Goal: Task Accomplishment & Management: Complete application form

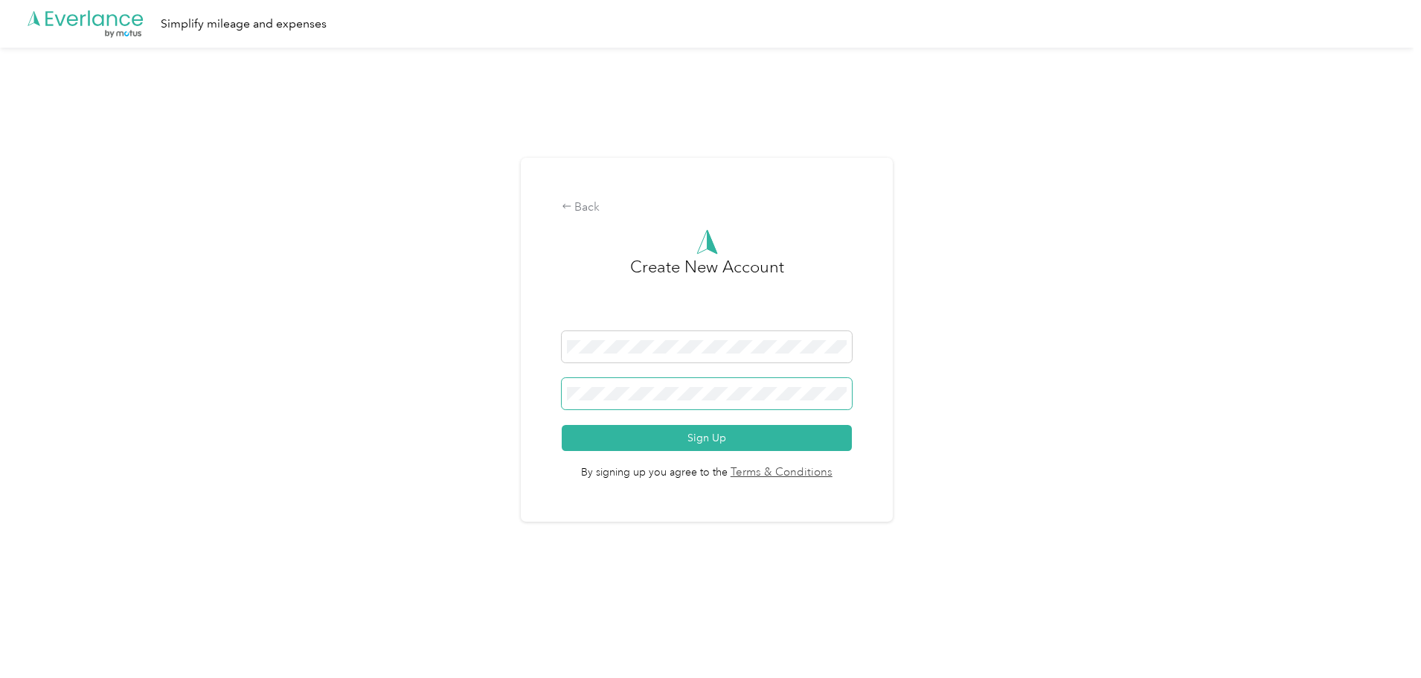
click at [562, 425] on button "Sign Up" at bounding box center [707, 438] width 291 height 26
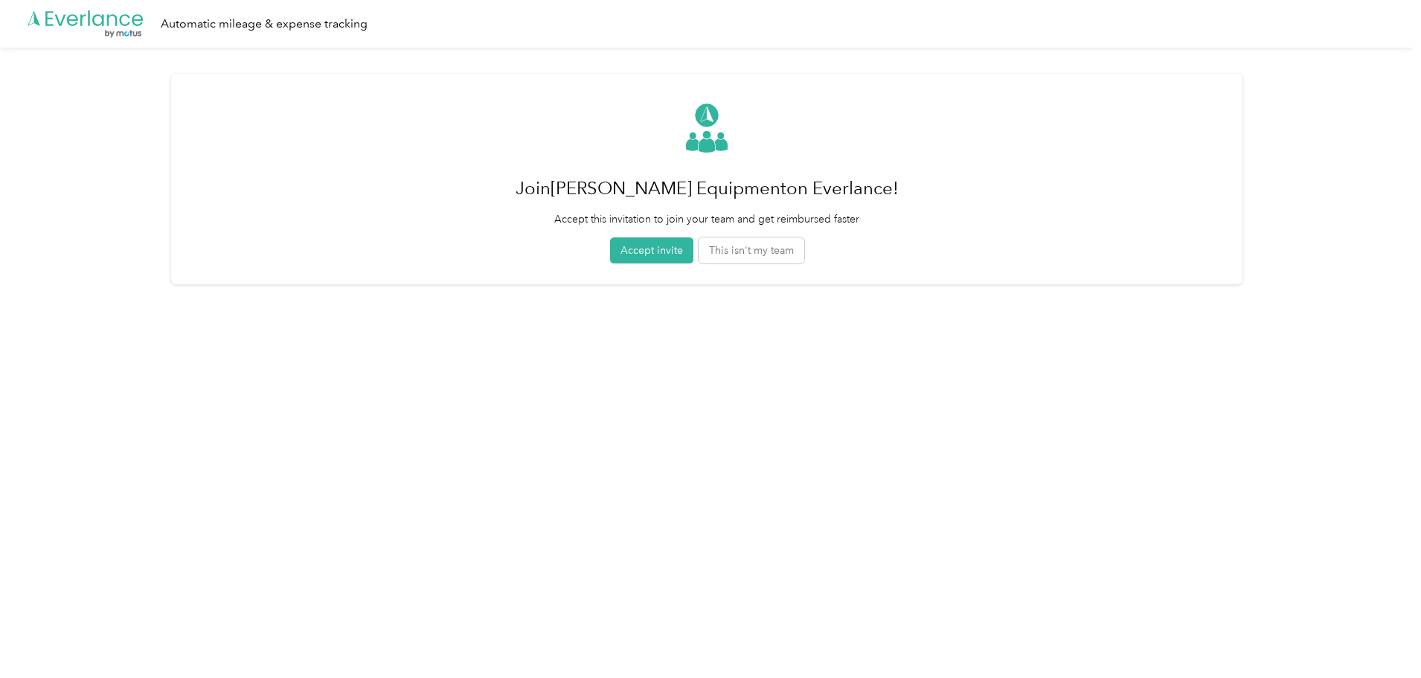
click at [661, 257] on button "Accept invite" at bounding box center [651, 250] width 83 height 26
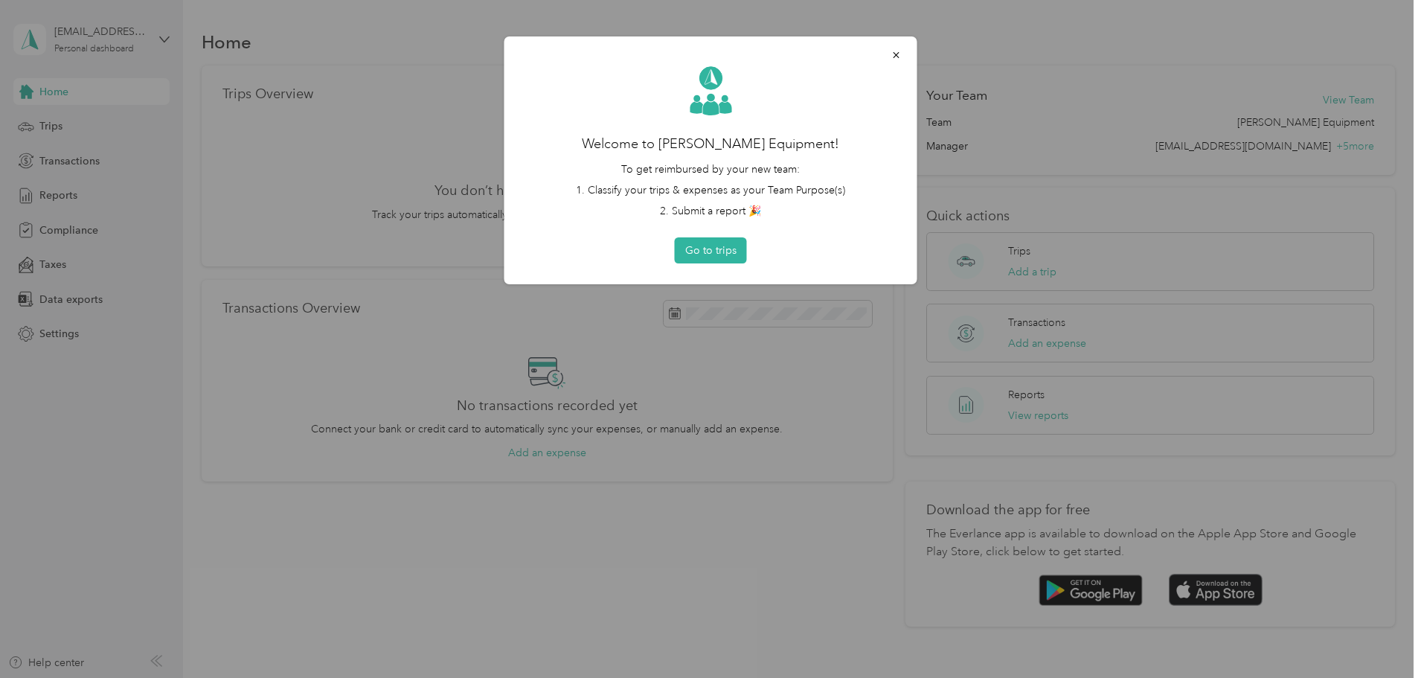
click at [745, 237] on div "Welcome to [PERSON_NAME] Equipment! To get reimbursed by your new team: 1. Clas…" at bounding box center [710, 160] width 371 height 206
click at [725, 263] on div "Welcome to [PERSON_NAME] Equipment! To get reimbursed by your new team: 1. Clas…" at bounding box center [710, 160] width 413 height 248
click at [728, 254] on button "Go to trips" at bounding box center [711, 250] width 72 height 26
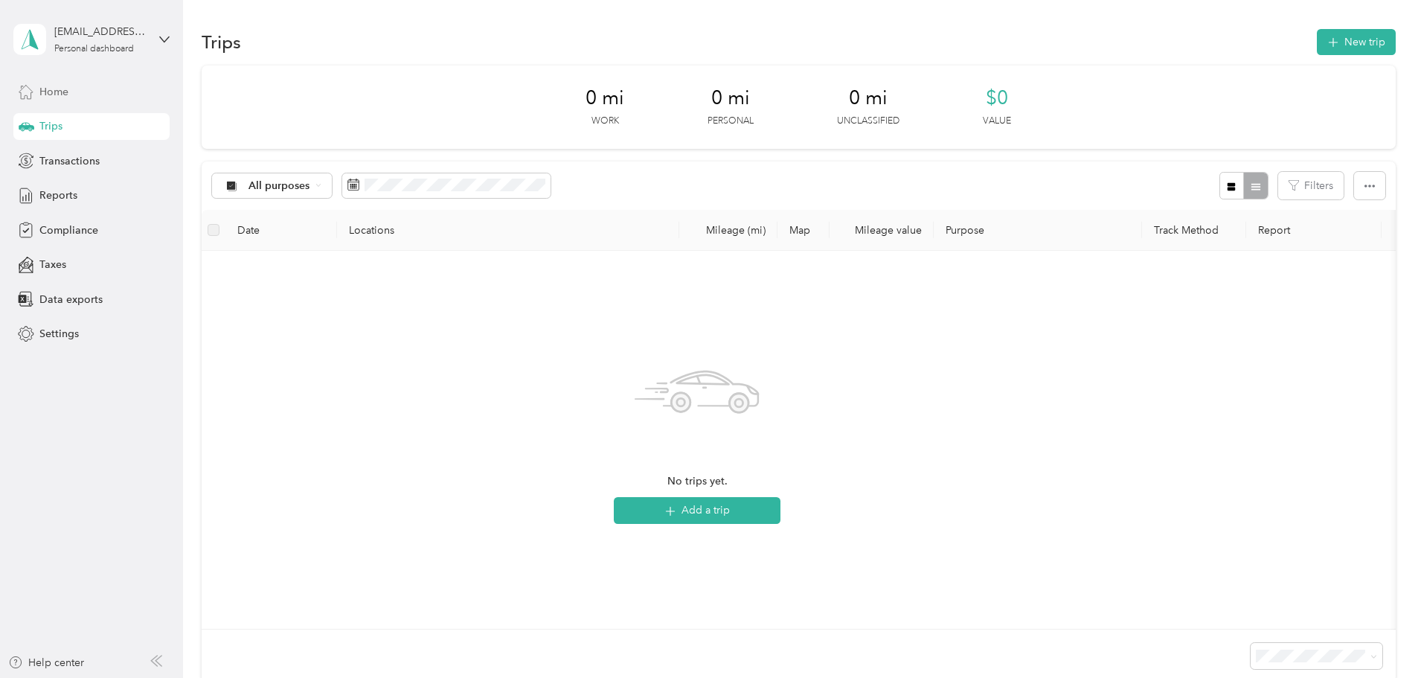
click at [61, 86] on span "Home" at bounding box center [53, 92] width 29 height 16
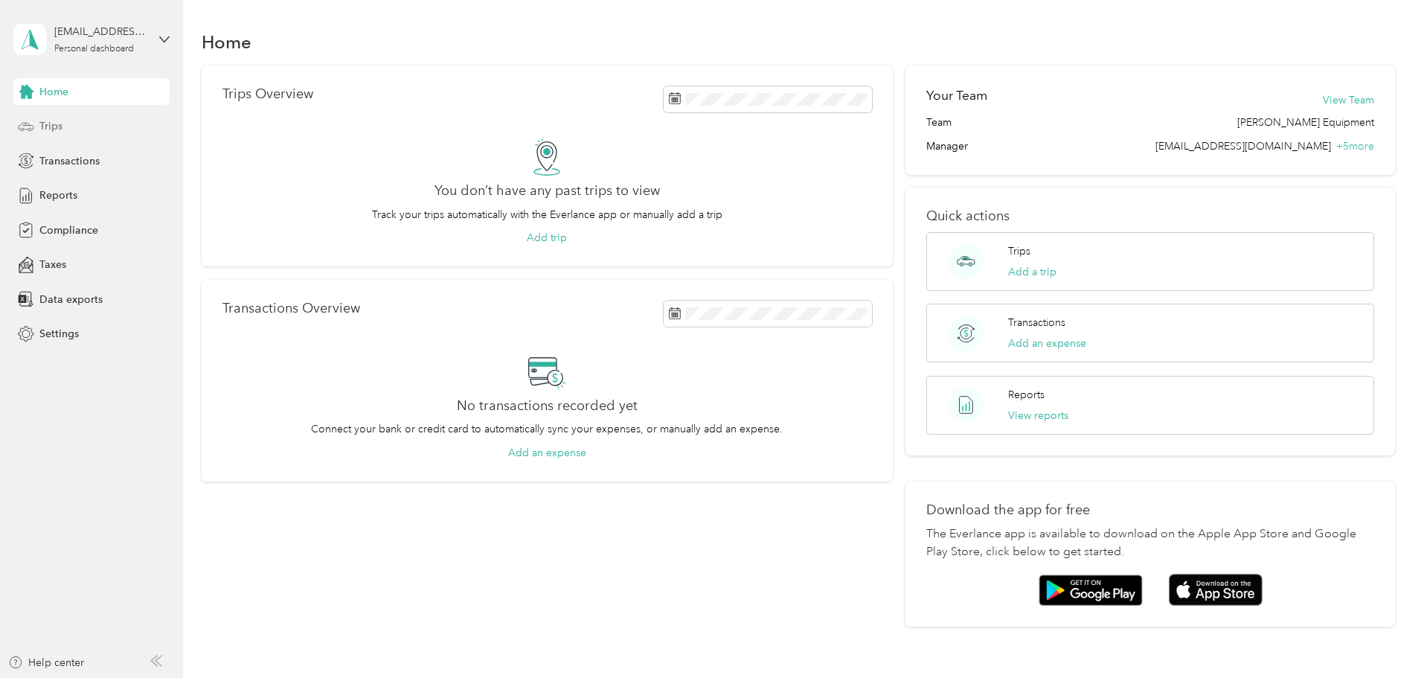
click at [42, 124] on span "Trips" at bounding box center [50, 126] width 23 height 16
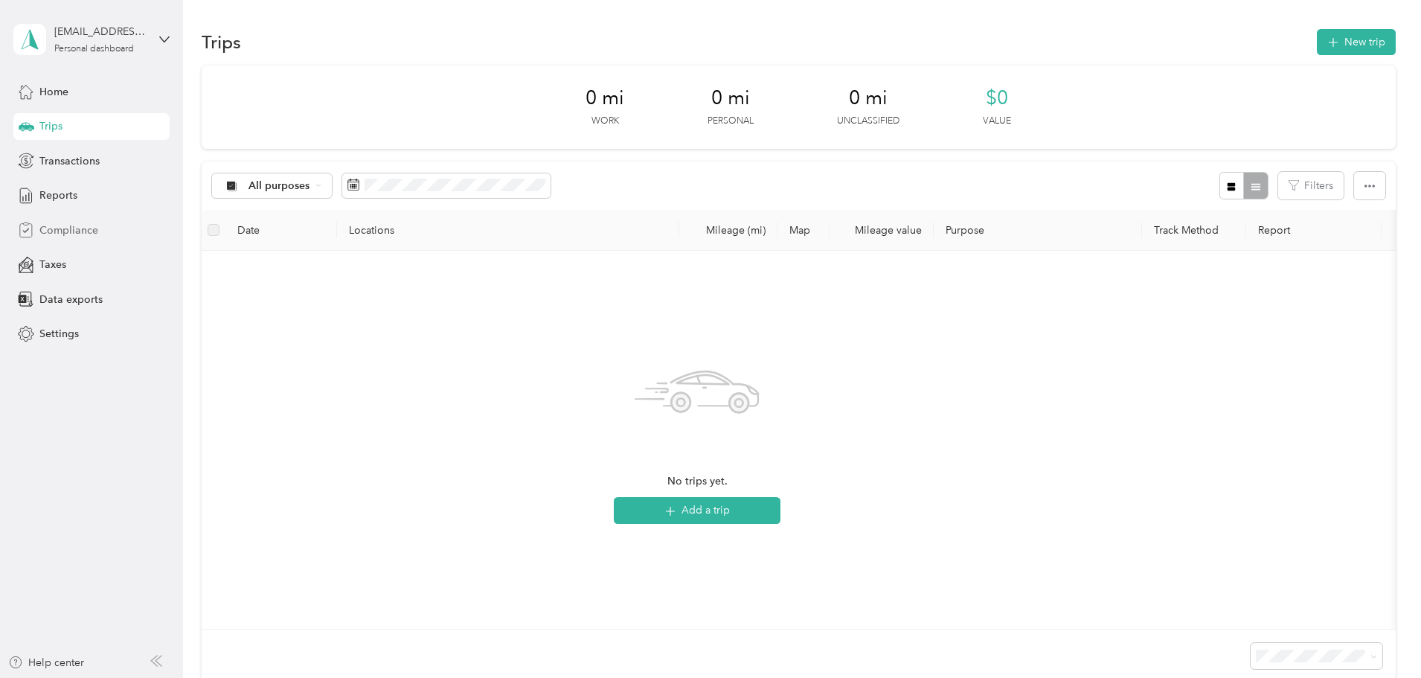
click at [68, 226] on span "Compliance" at bounding box center [68, 230] width 59 height 16
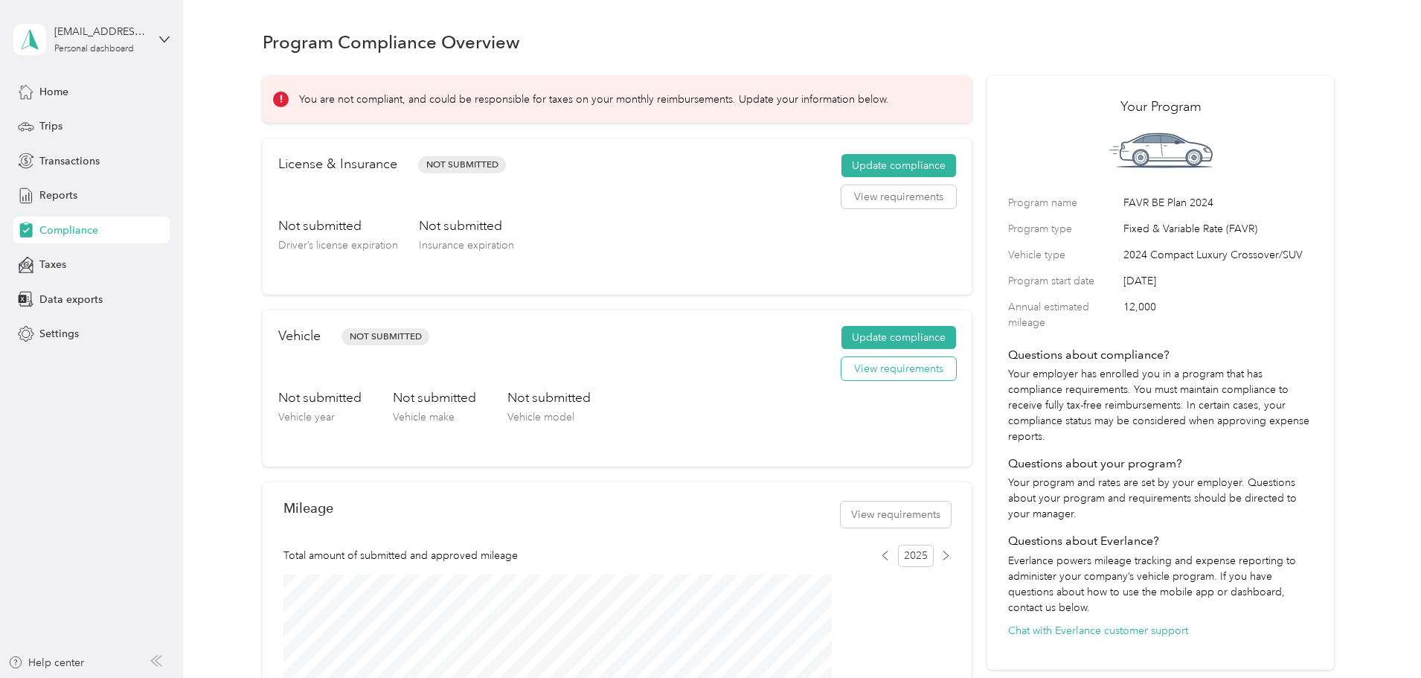
click at [858, 381] on button "View requirements" at bounding box center [899, 369] width 115 height 24
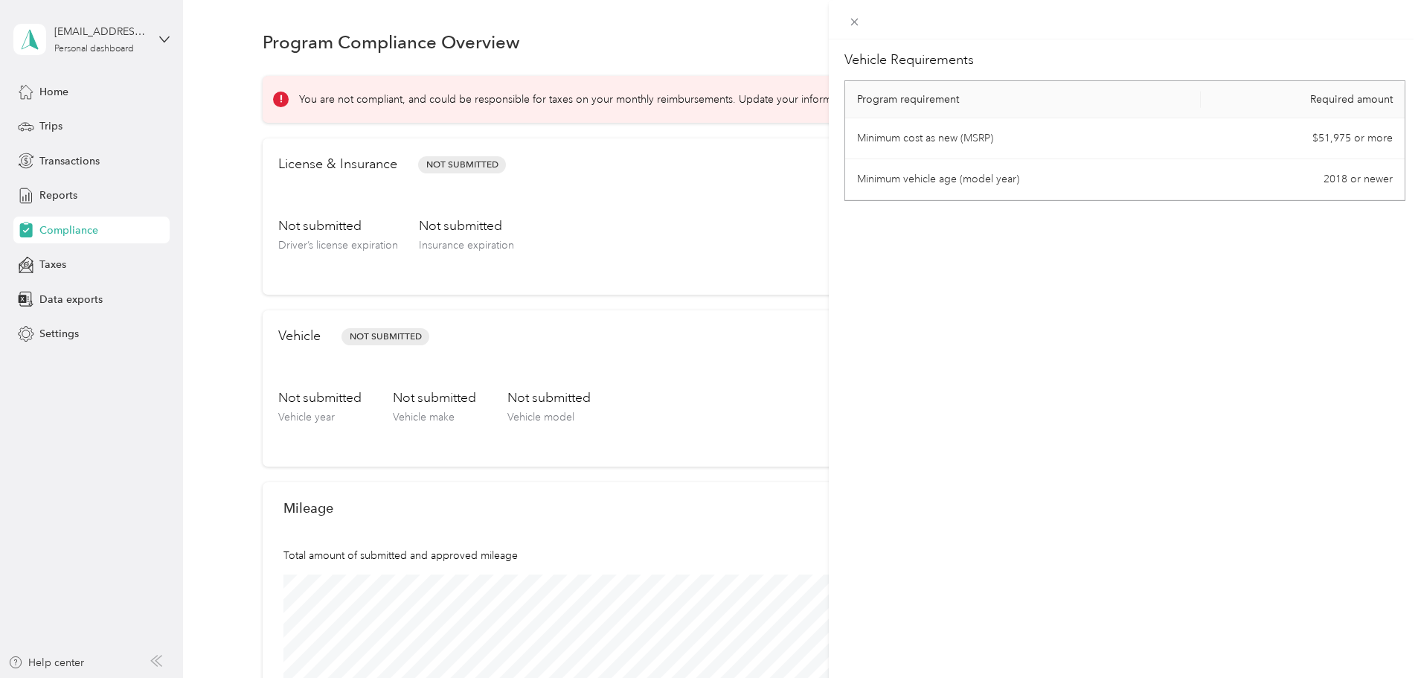
click at [1004, 182] on td "Minimum vehicle age (model year)" at bounding box center [1023, 179] width 356 height 41
click at [1162, 136] on td "Minimum cost as new (MSRP)" at bounding box center [1023, 138] width 356 height 41
click at [1025, 105] on th "Program requirement" at bounding box center [1023, 99] width 356 height 37
click at [1323, 93] on th "Required amount" at bounding box center [1303, 99] width 204 height 37
click at [766, 243] on div "Vehicle Requirements Program requirement Required amount Minimum cost as new (M…" at bounding box center [710, 339] width 1421 height 678
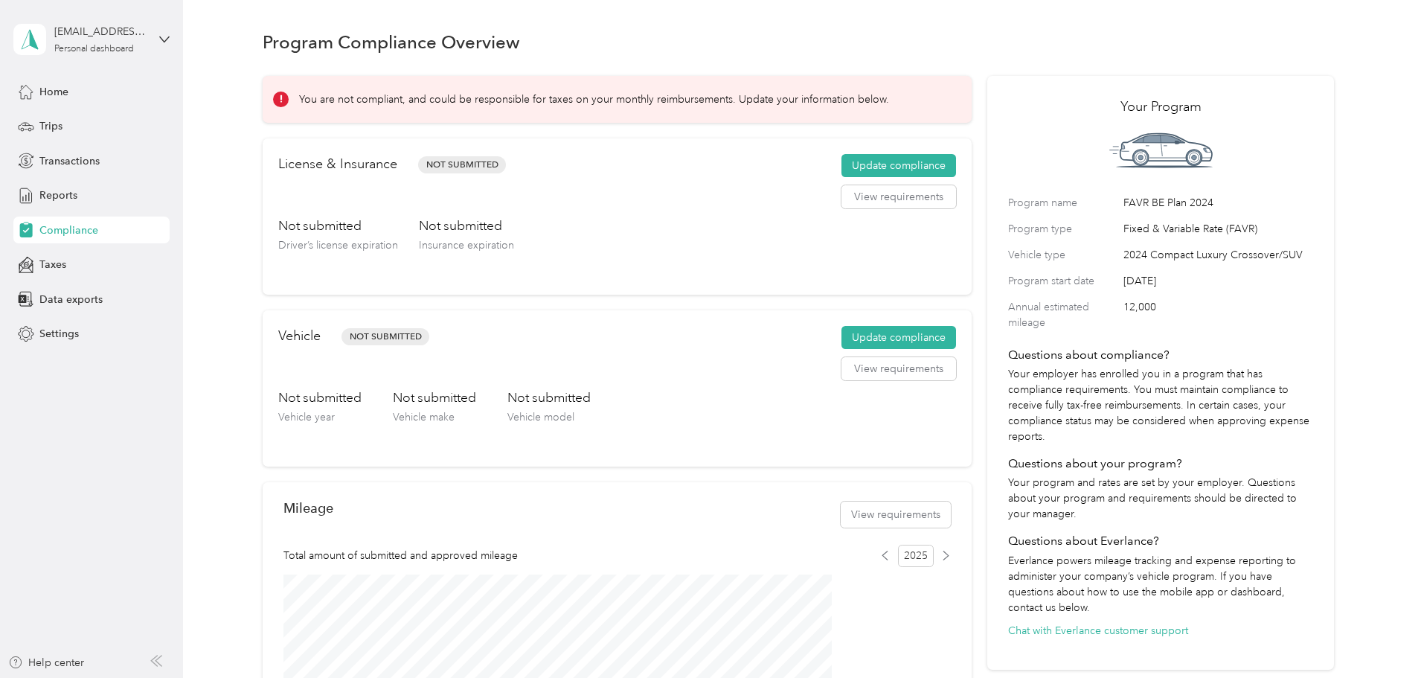
click at [362, 407] on h3 "Not submitted" at bounding box center [319, 397] width 83 height 19
click at [568, 413] on div "Not submitted Vehicle year Not submitted Vehicle make Not submitted Vehicle mod…" at bounding box center [617, 419] width 678 height 62
click at [591, 407] on h3 "Not submitted" at bounding box center [548, 397] width 83 height 19
click at [882, 350] on button "Update compliance" at bounding box center [899, 338] width 115 height 24
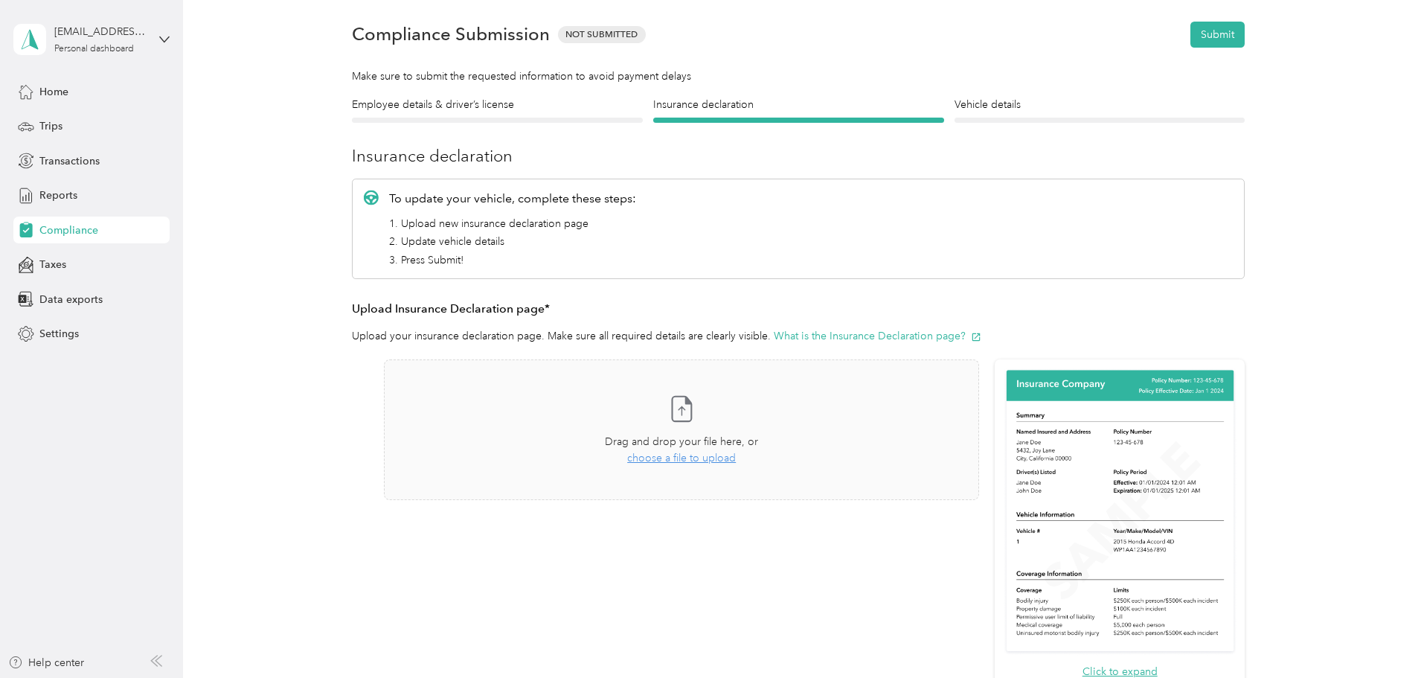
scroll to position [74, 0]
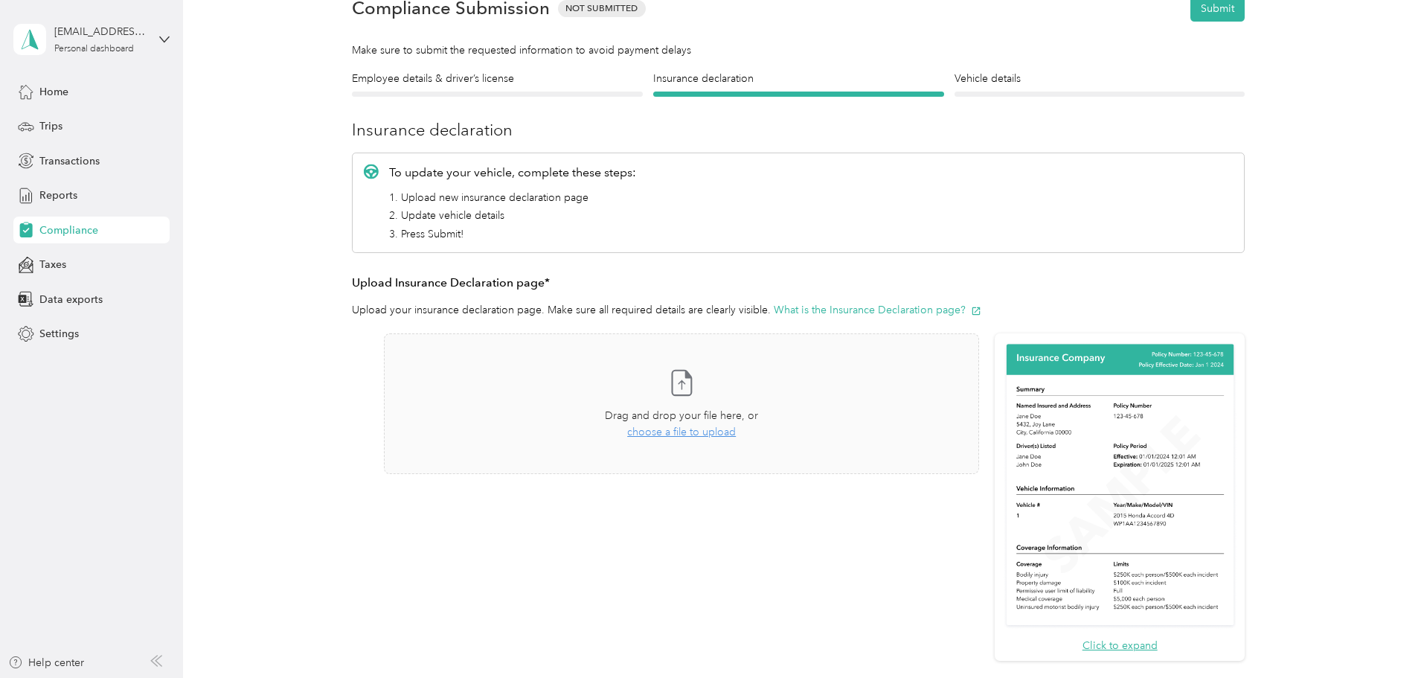
click at [991, 61] on section "Back Home Compliance overview Compliance submission Compliance Submission Not S…" at bounding box center [798, 354] width 1071 height 821
click at [991, 69] on section "Back Home Compliance overview Compliance submission Compliance Submission Not S…" at bounding box center [798, 354] width 1071 height 821
click at [990, 77] on h4 "Vehicle details" at bounding box center [1100, 79] width 291 height 16
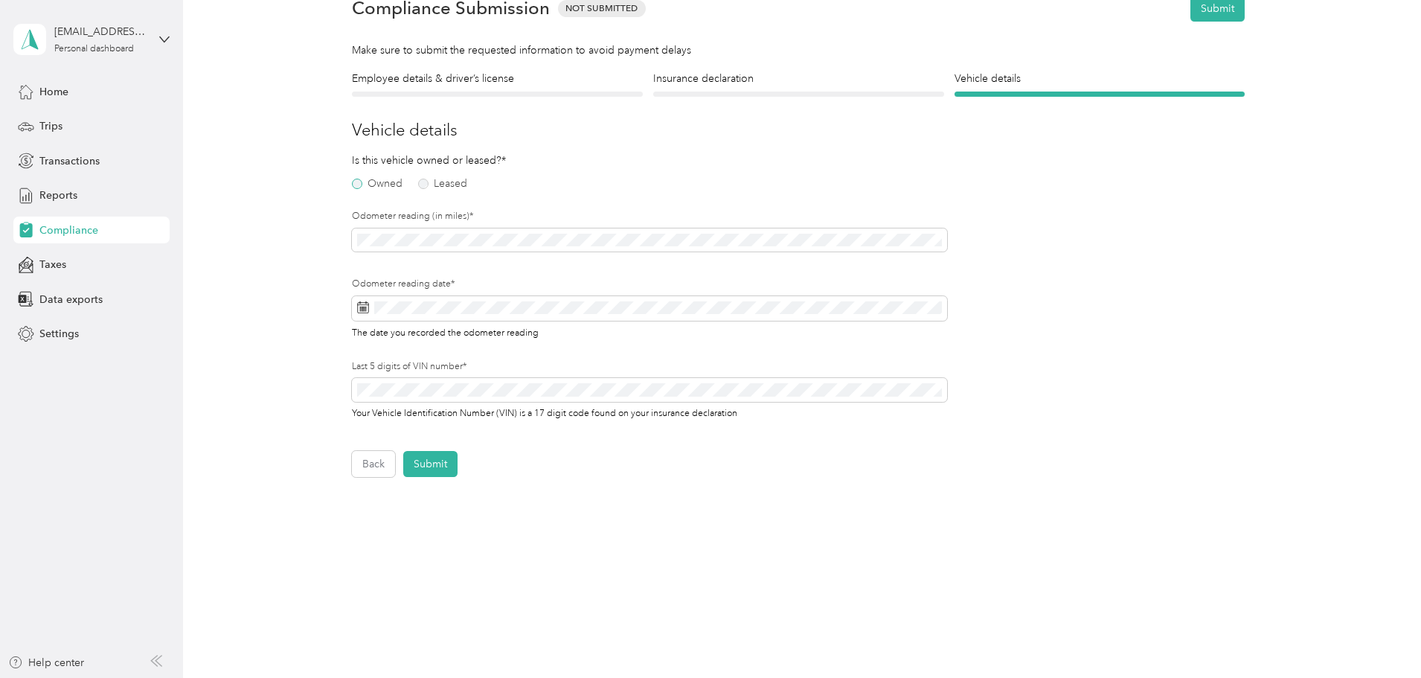
click at [369, 185] on label "Owned" at bounding box center [377, 184] width 51 height 10
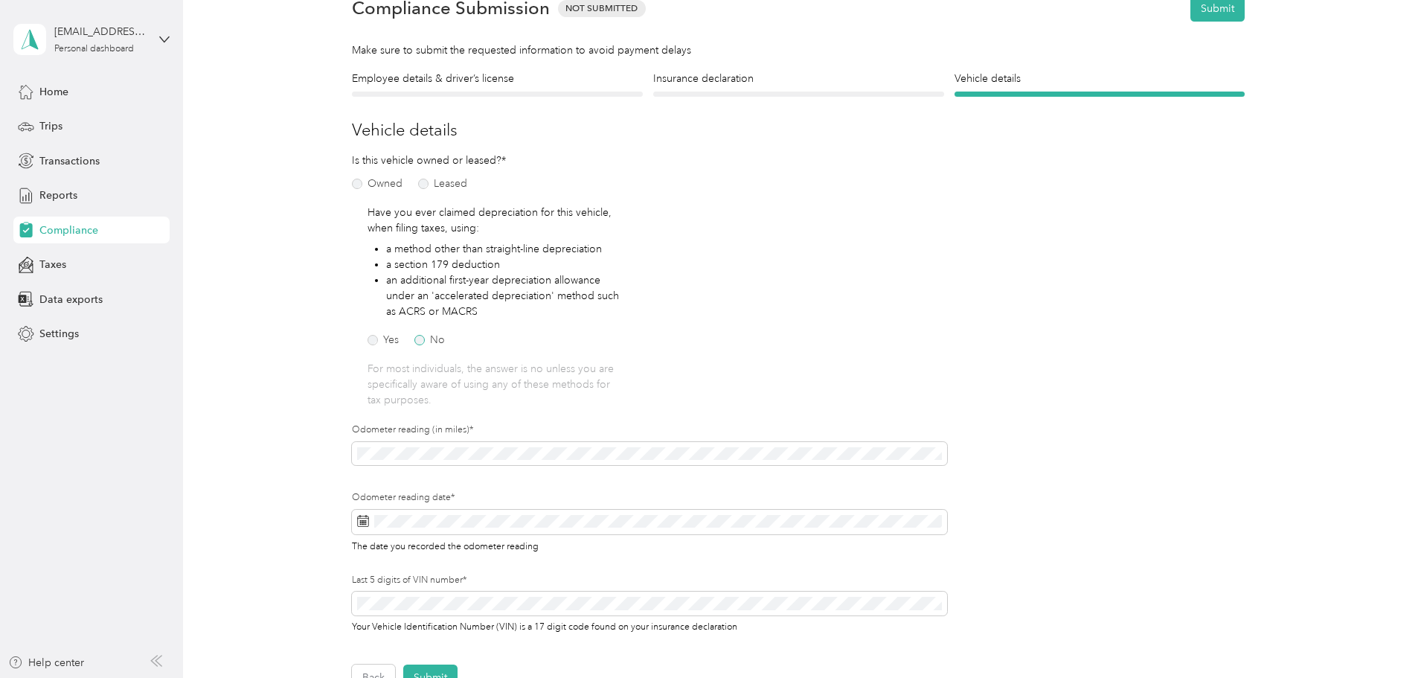
click at [425, 336] on label "No" at bounding box center [429, 340] width 31 height 10
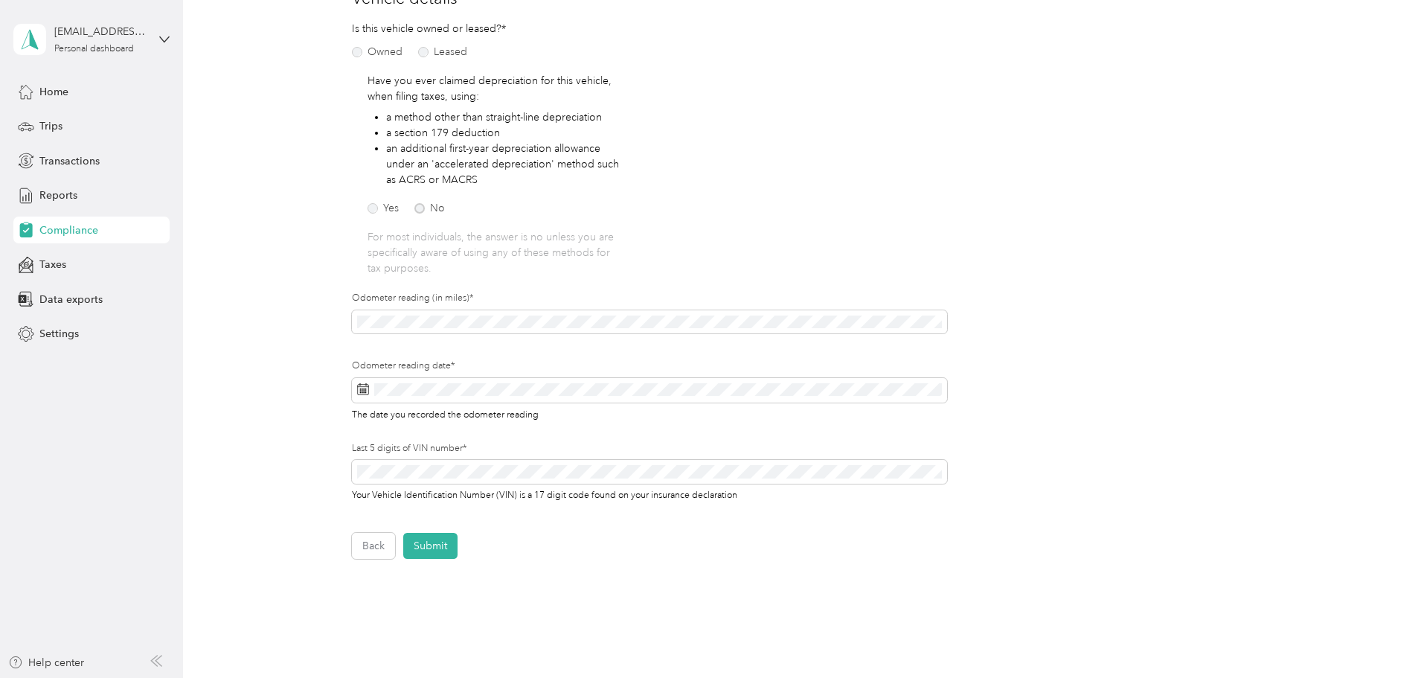
scroll to position [223, 0]
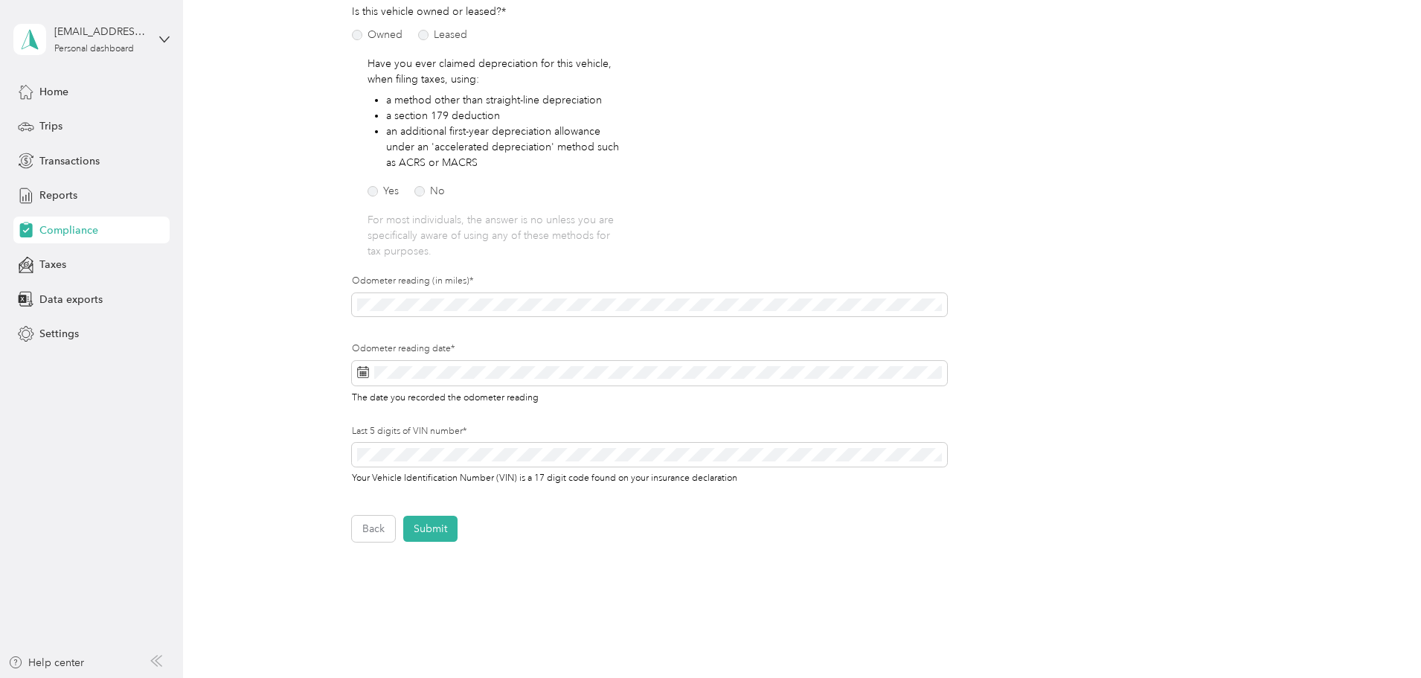
drag, startPoint x: 386, startPoint y: 513, endPoint x: 247, endPoint y: 490, distance: 141.0
click at [247, 490] on div "Back Home Compliance overview Compliance submission Compliance Submission Not S…" at bounding box center [798, 231] width 1231 height 908
click at [350, 547] on div "Back Home Compliance overview Compliance submission Compliance Submission Not S…" at bounding box center [798, 231] width 1231 height 908
click at [356, 536] on button "Back" at bounding box center [373, 529] width 43 height 26
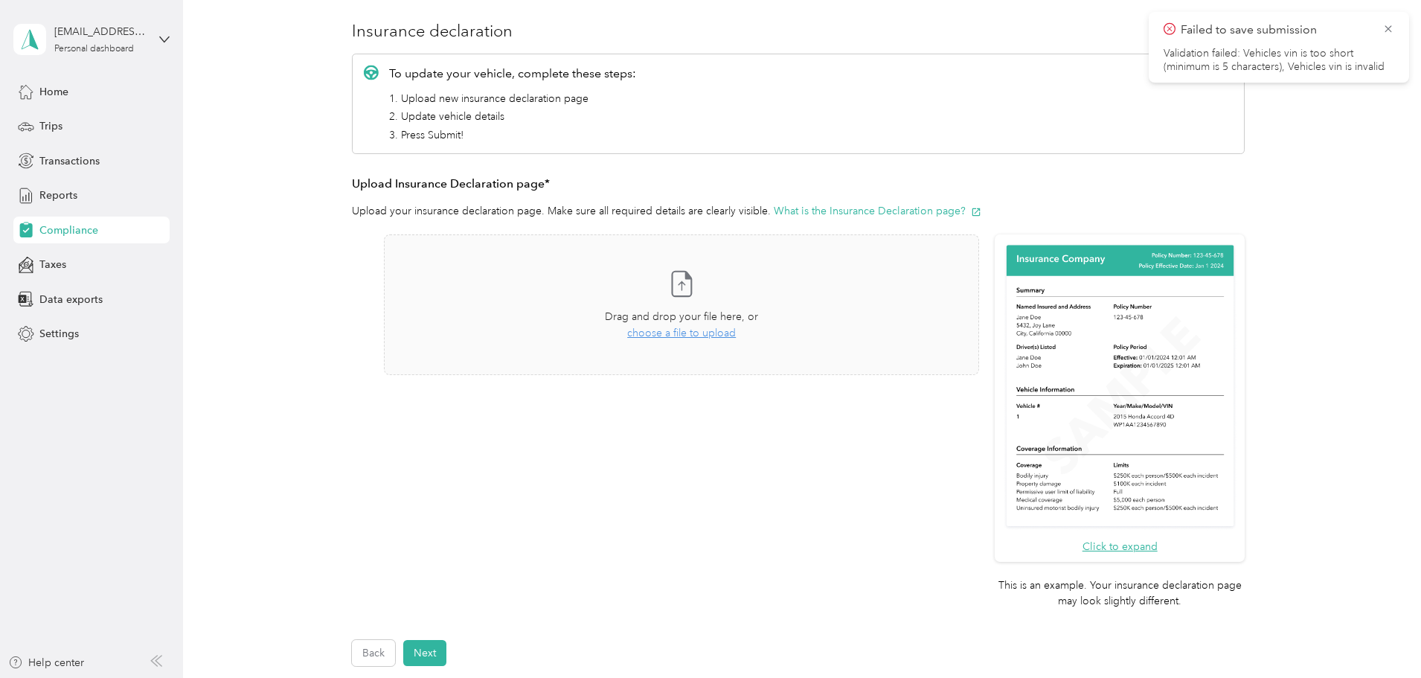
scroll to position [242, 0]
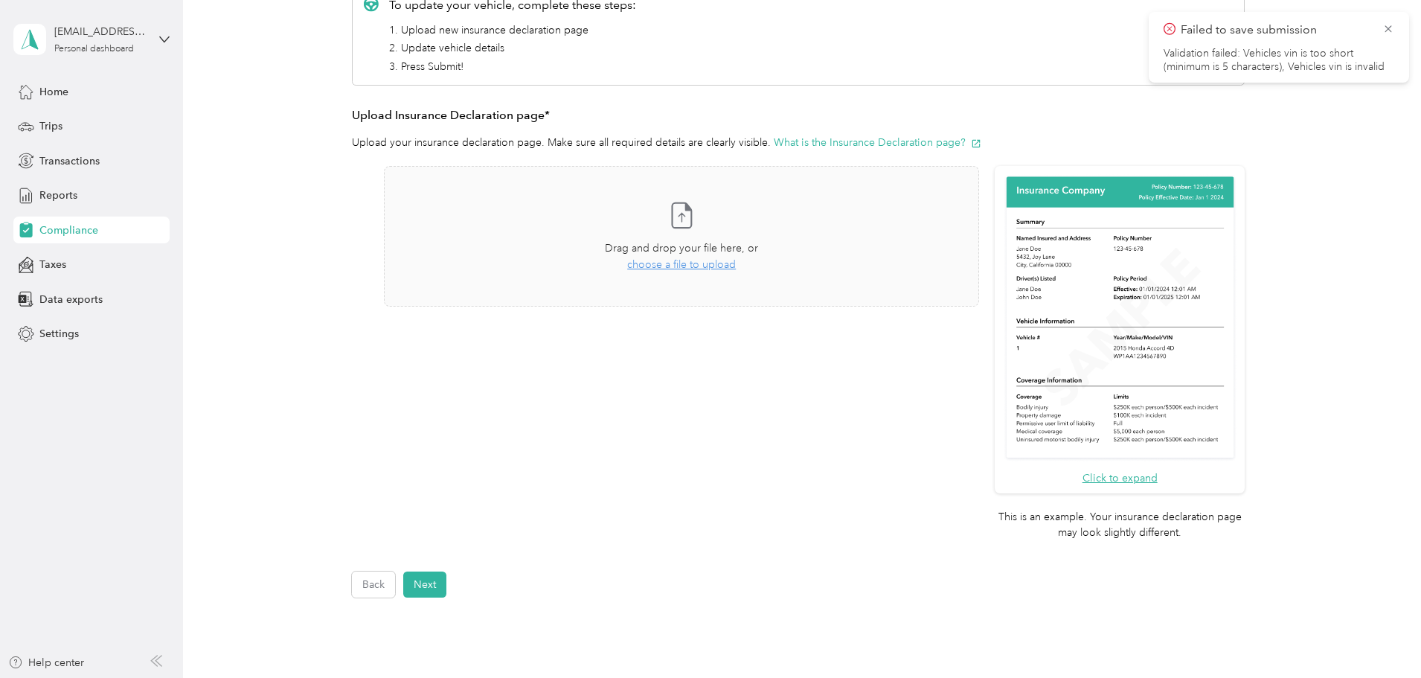
click at [1067, 368] on img at bounding box center [1120, 318] width 234 height 288
click at [1131, 171] on div "Click to expand" at bounding box center [1120, 329] width 250 height 327
click at [1118, 189] on img at bounding box center [1120, 318] width 234 height 288
click at [1116, 474] on button "Click to expand" at bounding box center [1120, 478] width 75 height 16
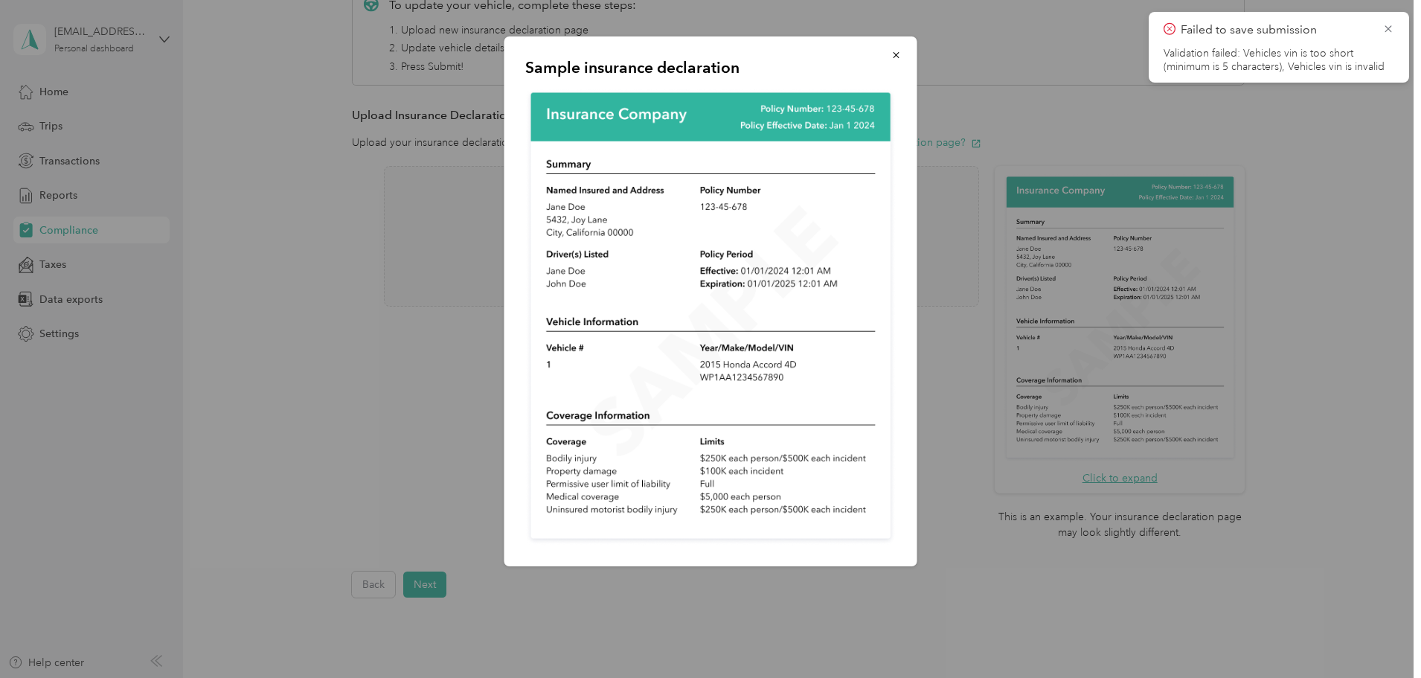
click at [481, 310] on div at bounding box center [710, 339] width 1421 height 678
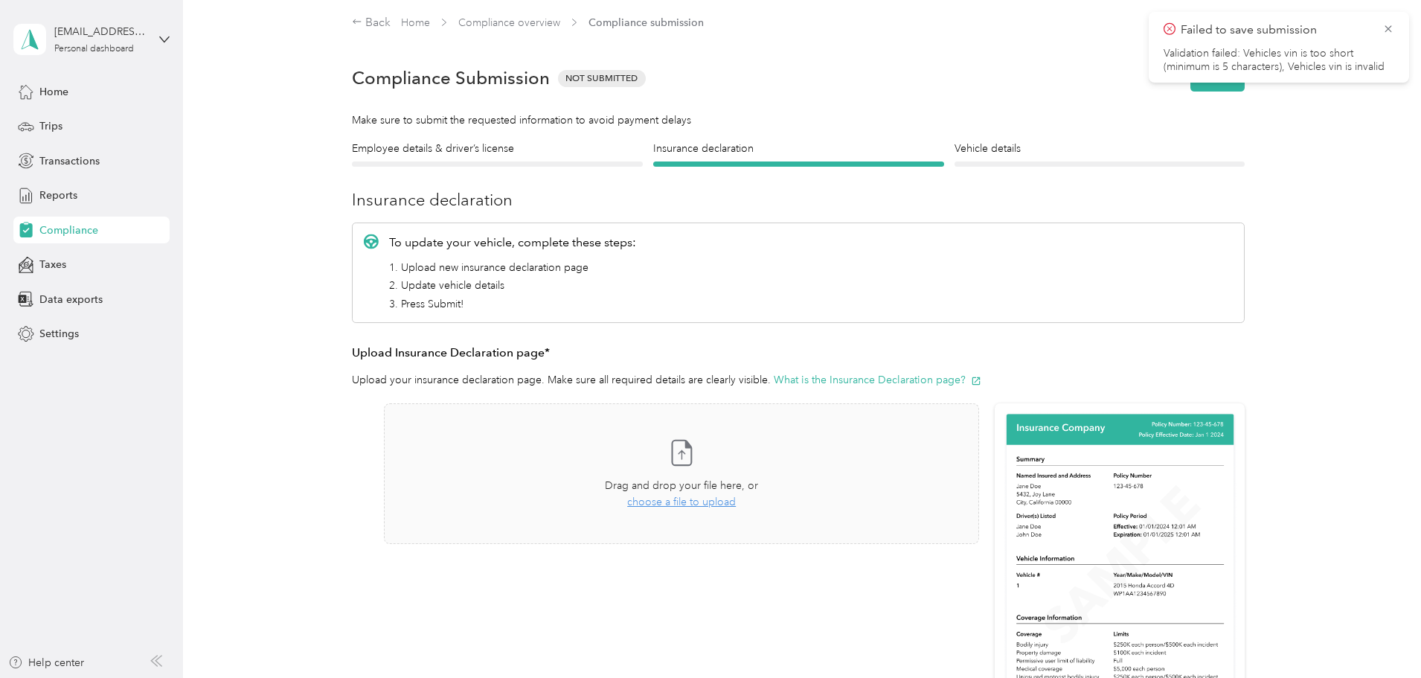
scroll to position [0, 0]
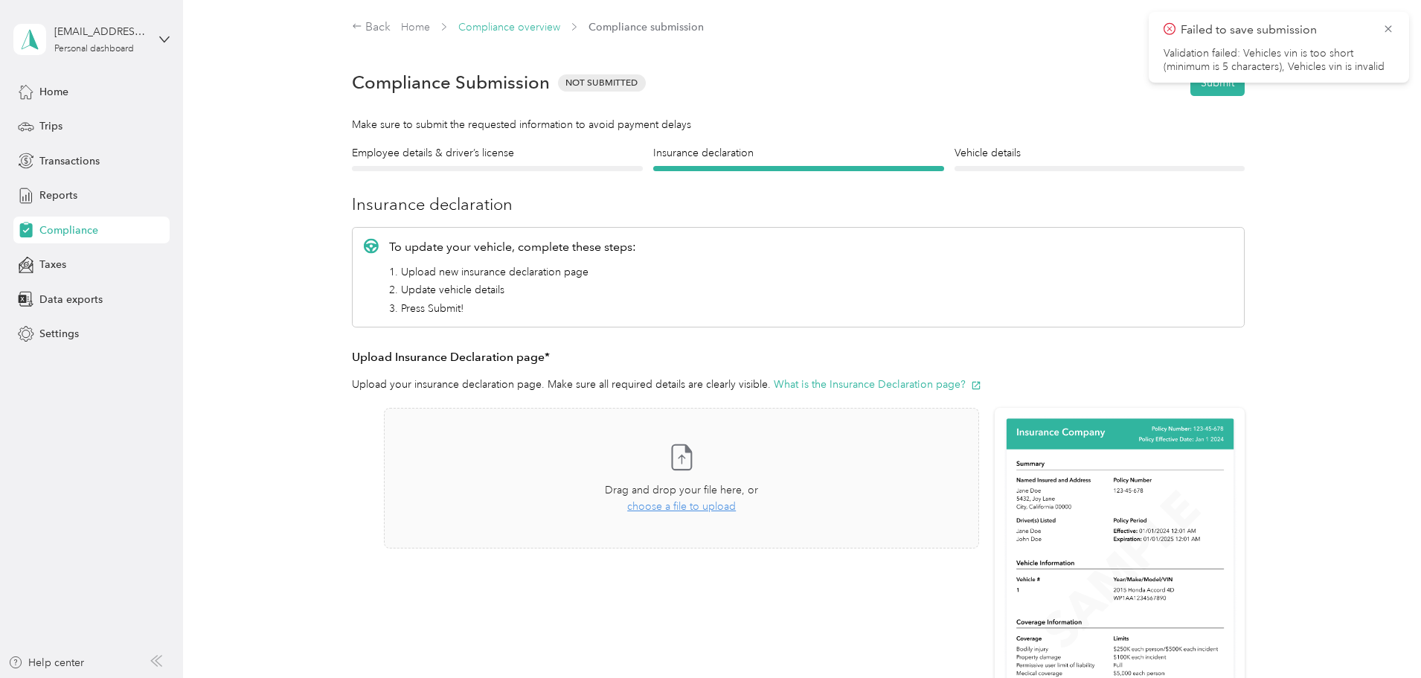
click at [530, 27] on link "Compliance overview" at bounding box center [509, 27] width 102 height 13
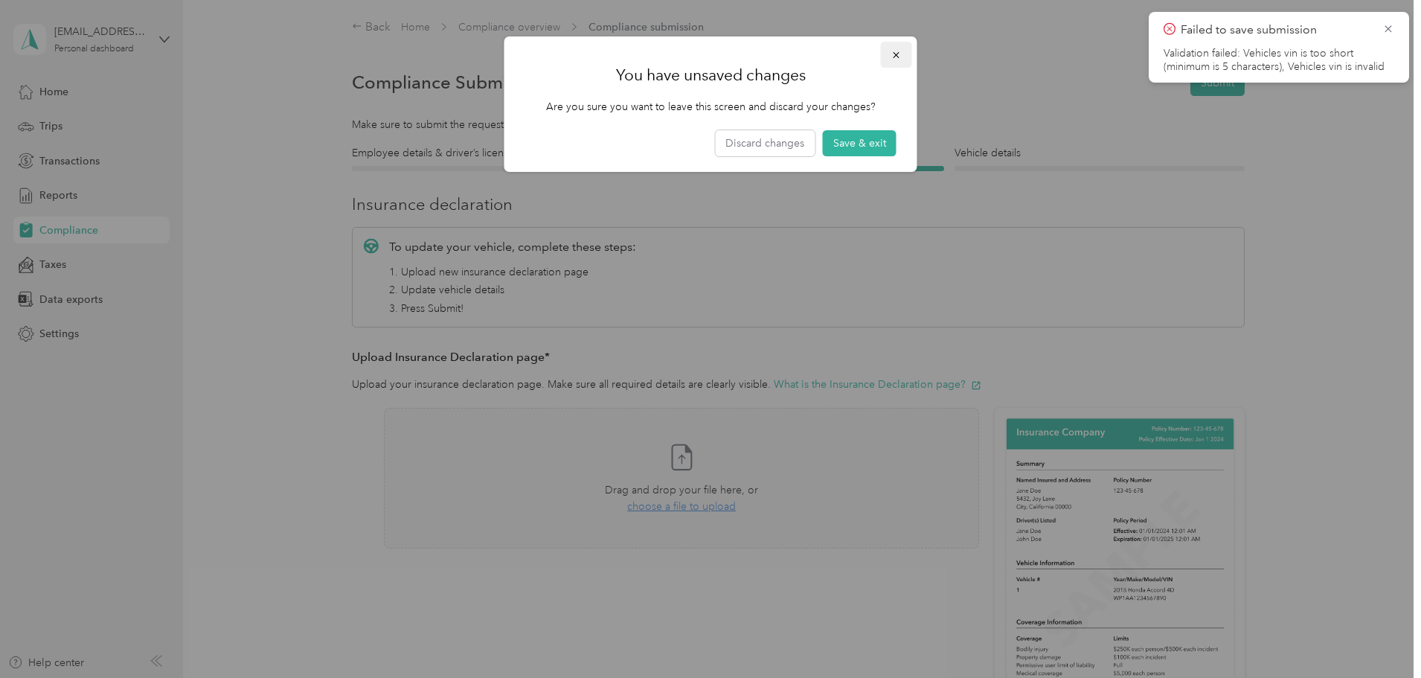
click at [898, 48] on button "button" at bounding box center [896, 55] width 31 height 26
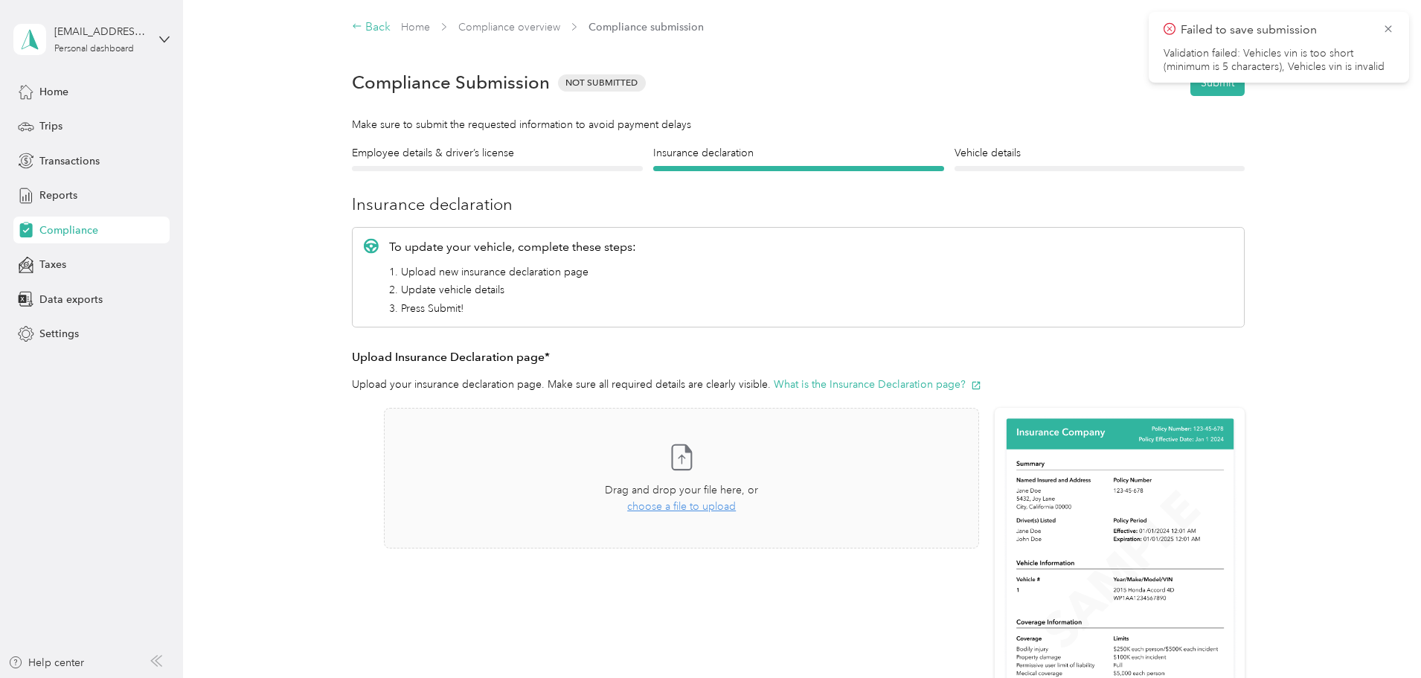
click at [386, 34] on div "Back" at bounding box center [371, 28] width 39 height 18
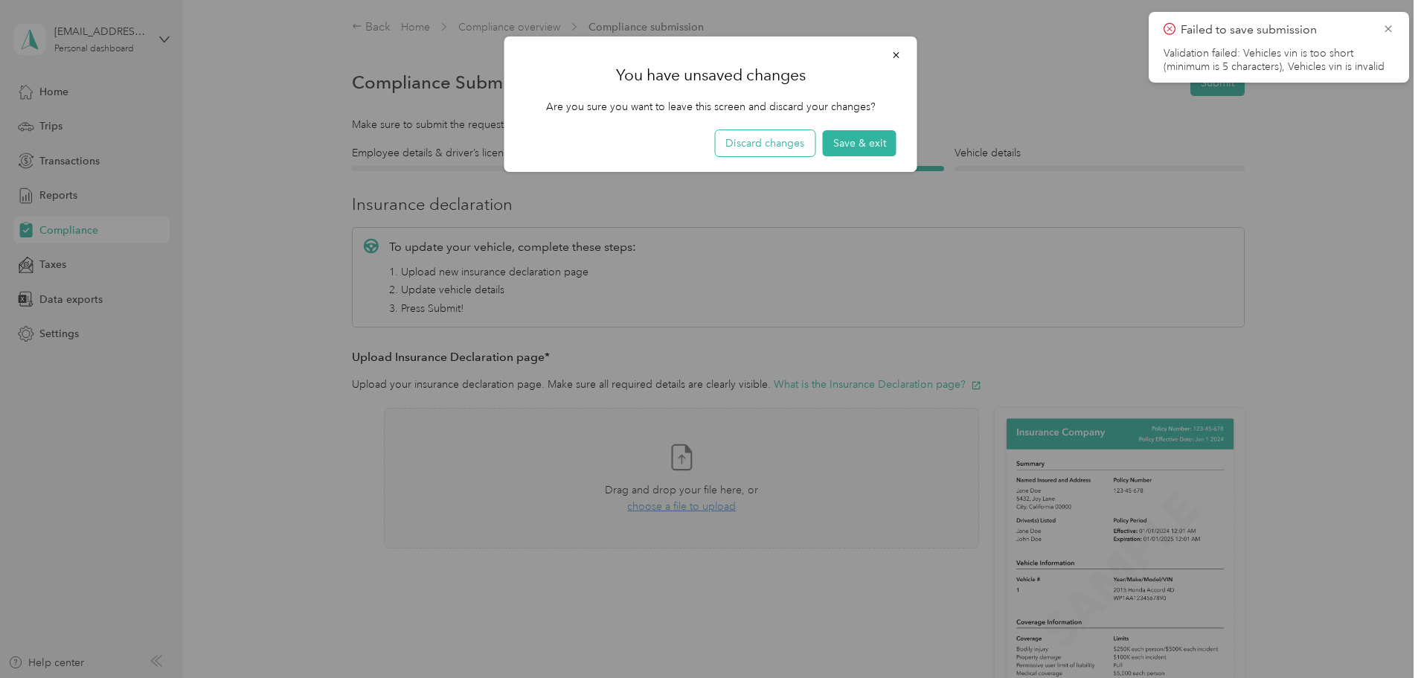
click at [783, 143] on button "Discard changes" at bounding box center [765, 143] width 100 height 26
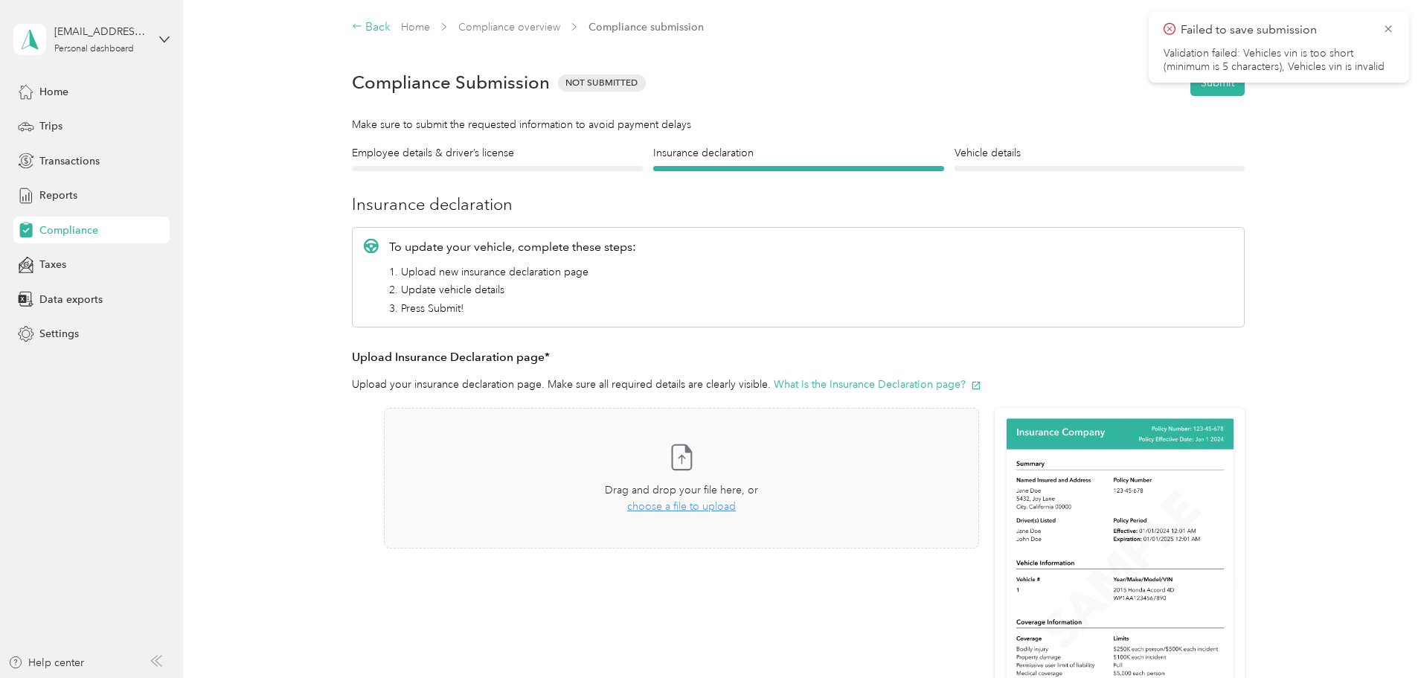
click at [372, 24] on div "Back" at bounding box center [371, 28] width 39 height 18
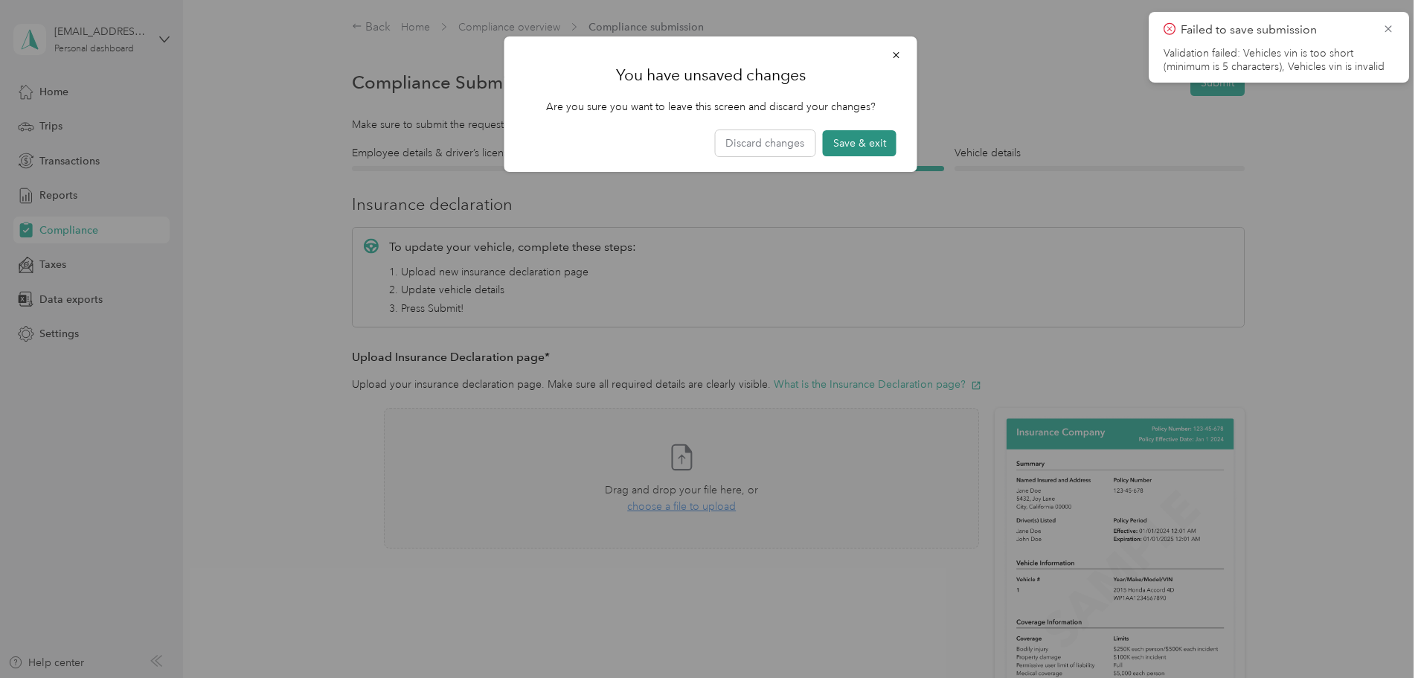
click at [871, 140] on button "Save & exit" at bounding box center [860, 143] width 74 height 26
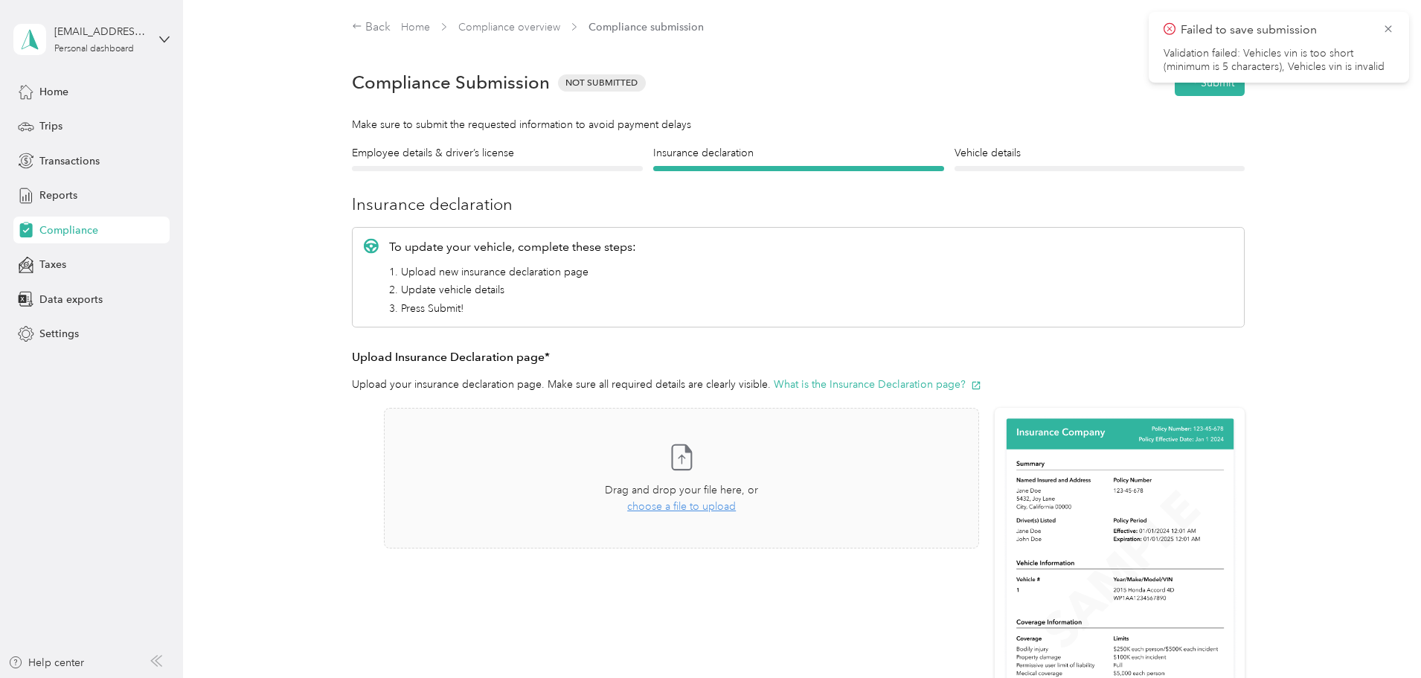
scroll to position [19, 0]
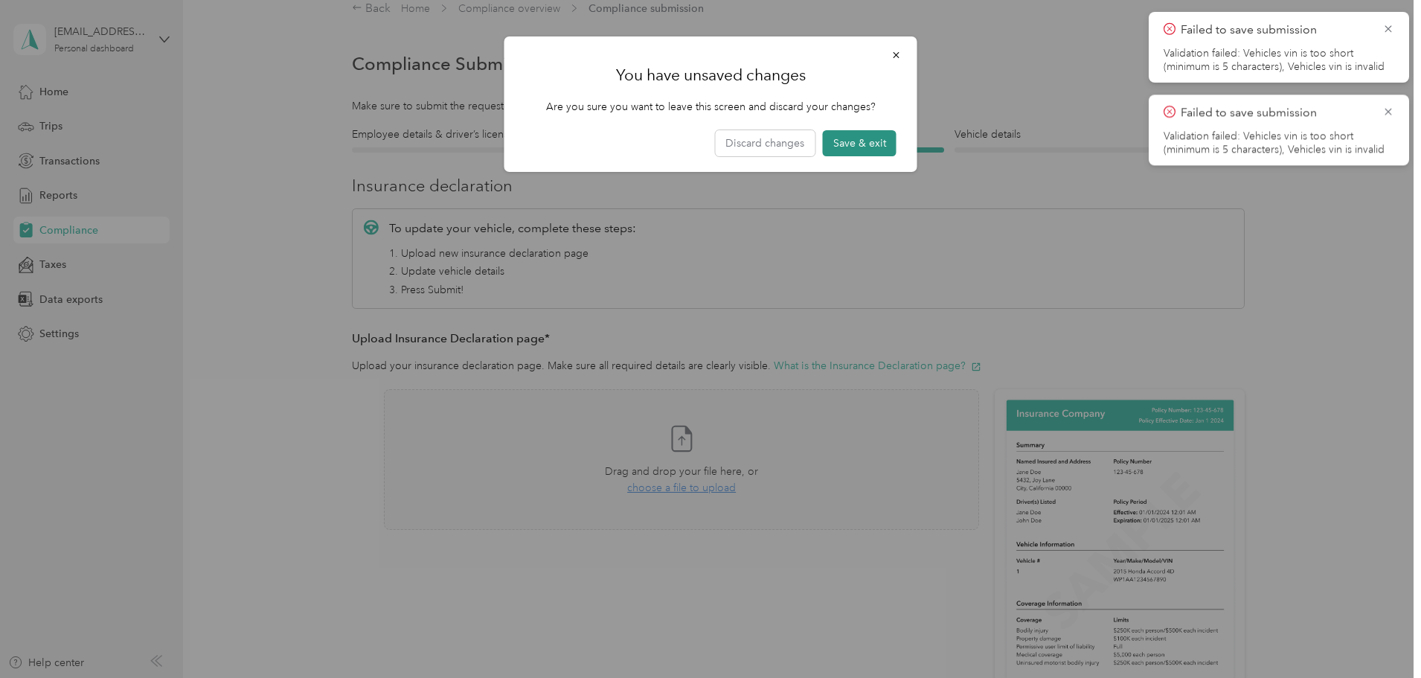
click at [874, 140] on button "Save & exit" at bounding box center [860, 143] width 74 height 26
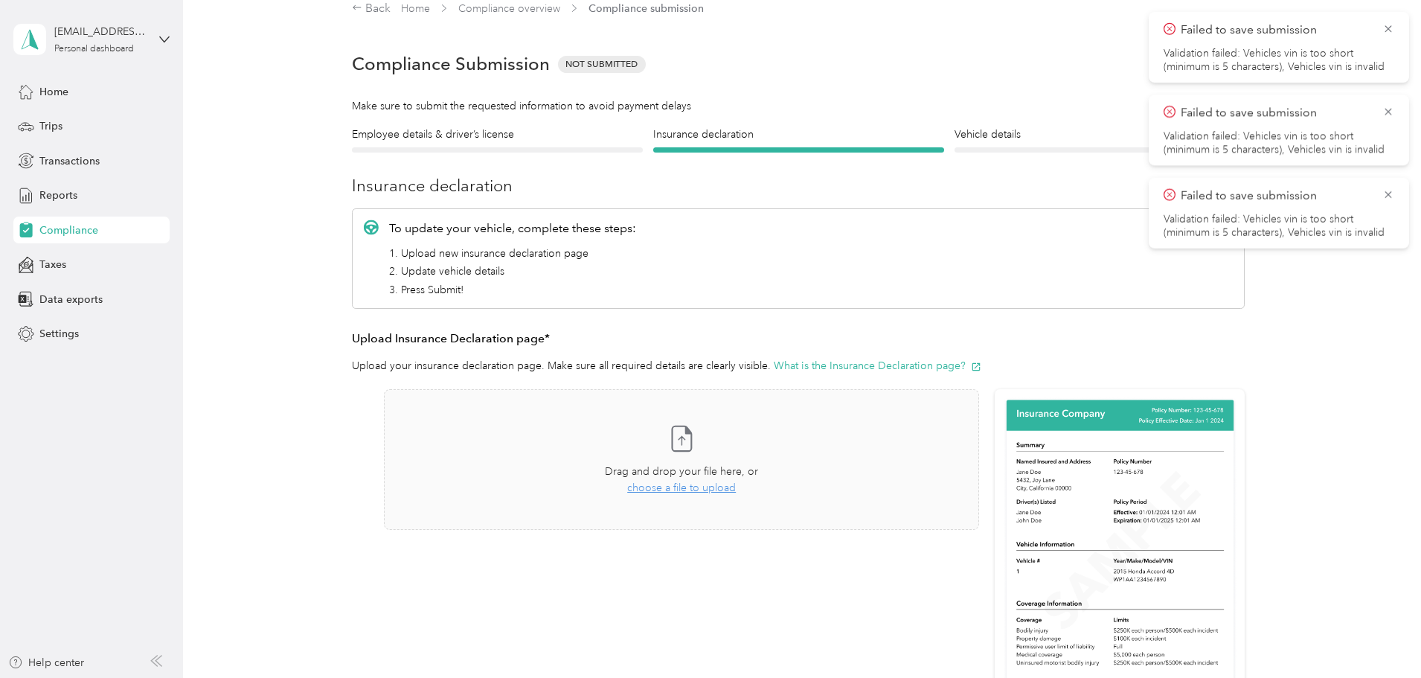
click at [237, 133] on div "Back Home Compliance overview Compliance submission Compliance Submission Not S…" at bounding box center [798, 472] width 1231 height 983
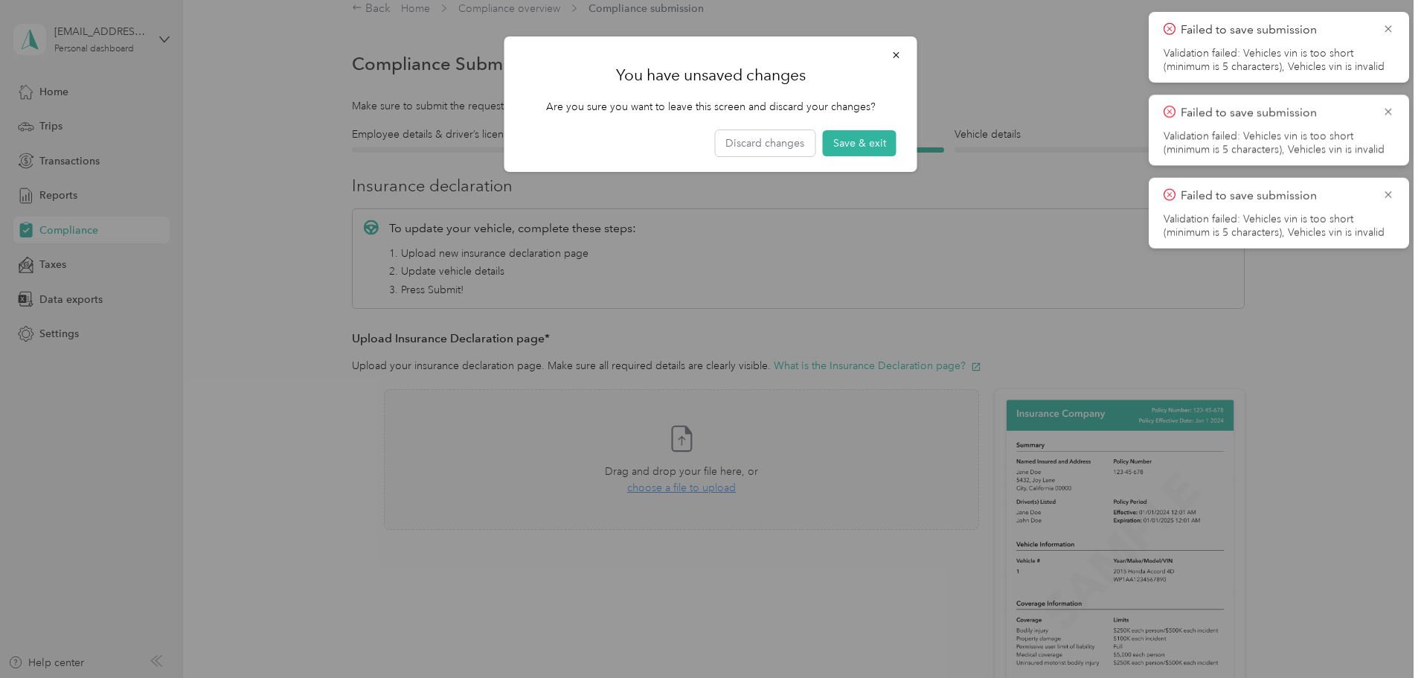
click at [83, 130] on div at bounding box center [710, 339] width 1421 height 678
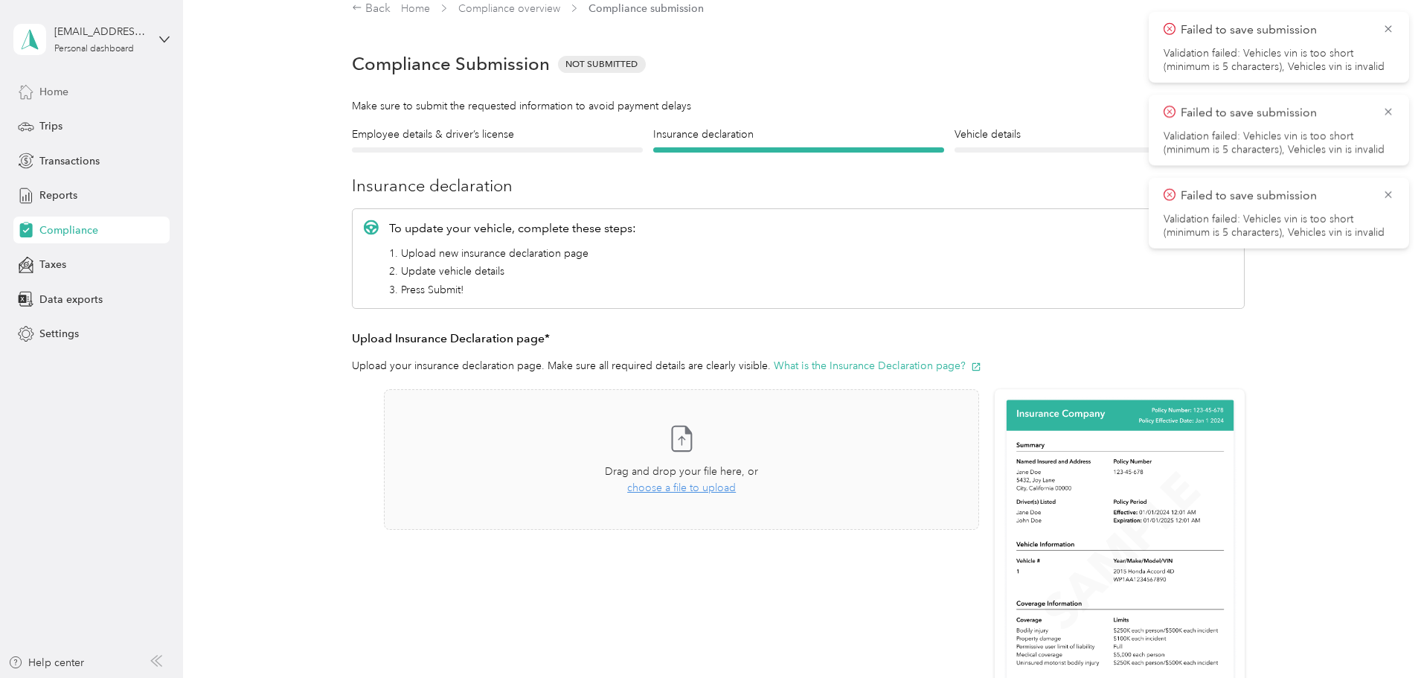
click at [48, 93] on span "Home" at bounding box center [53, 92] width 29 height 16
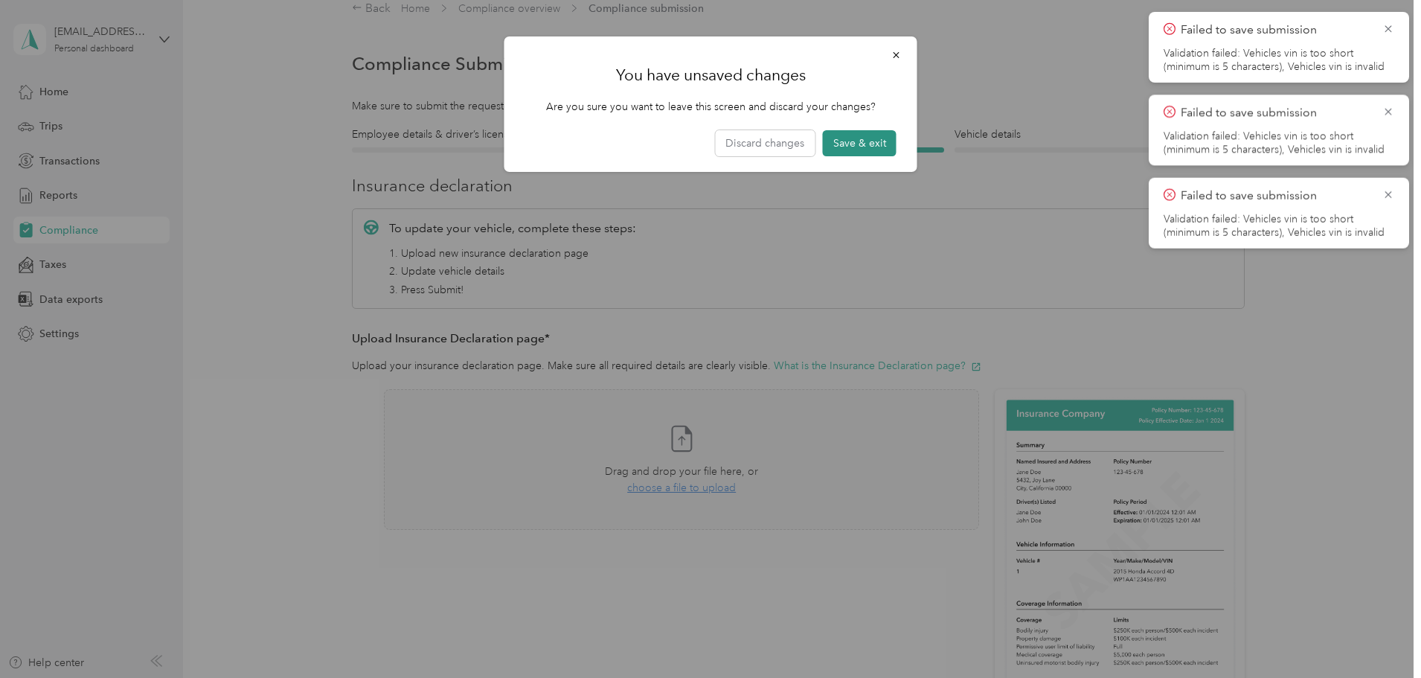
click at [850, 141] on button "Save & exit" at bounding box center [860, 143] width 74 height 26
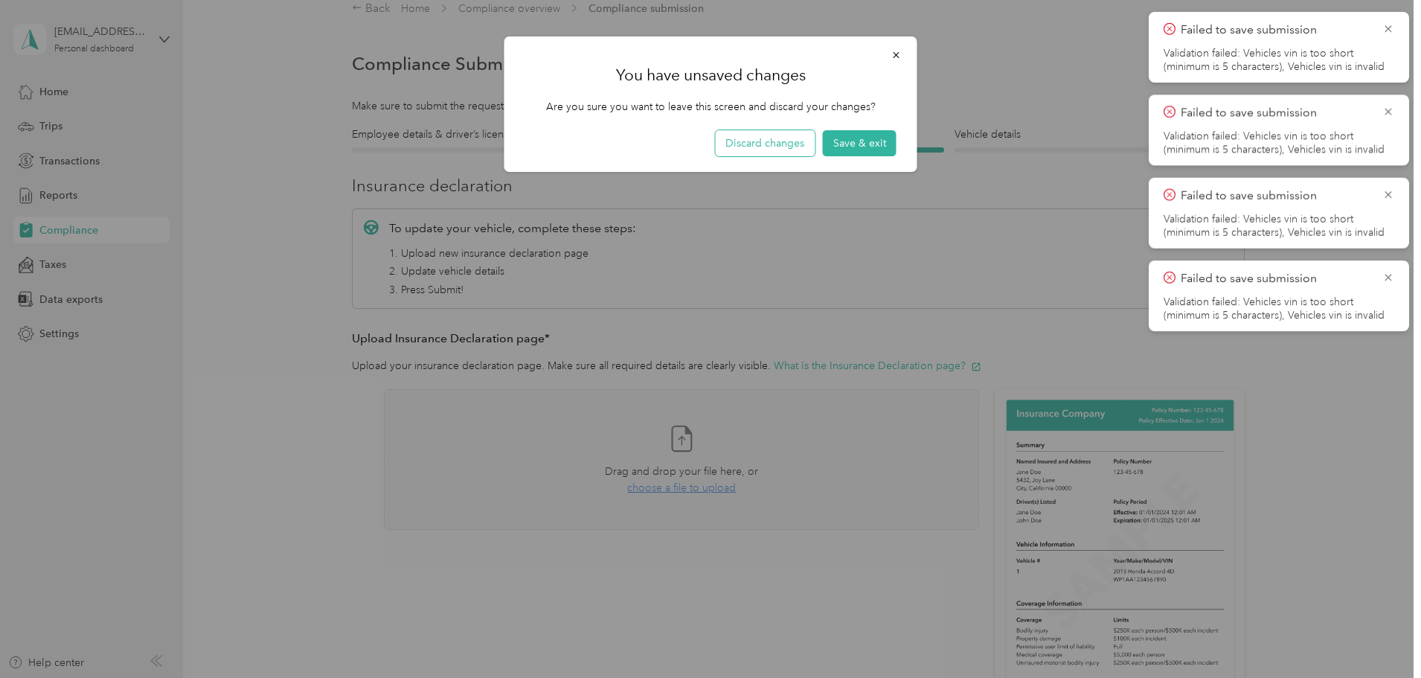
click at [795, 150] on button "Discard changes" at bounding box center [765, 143] width 100 height 26
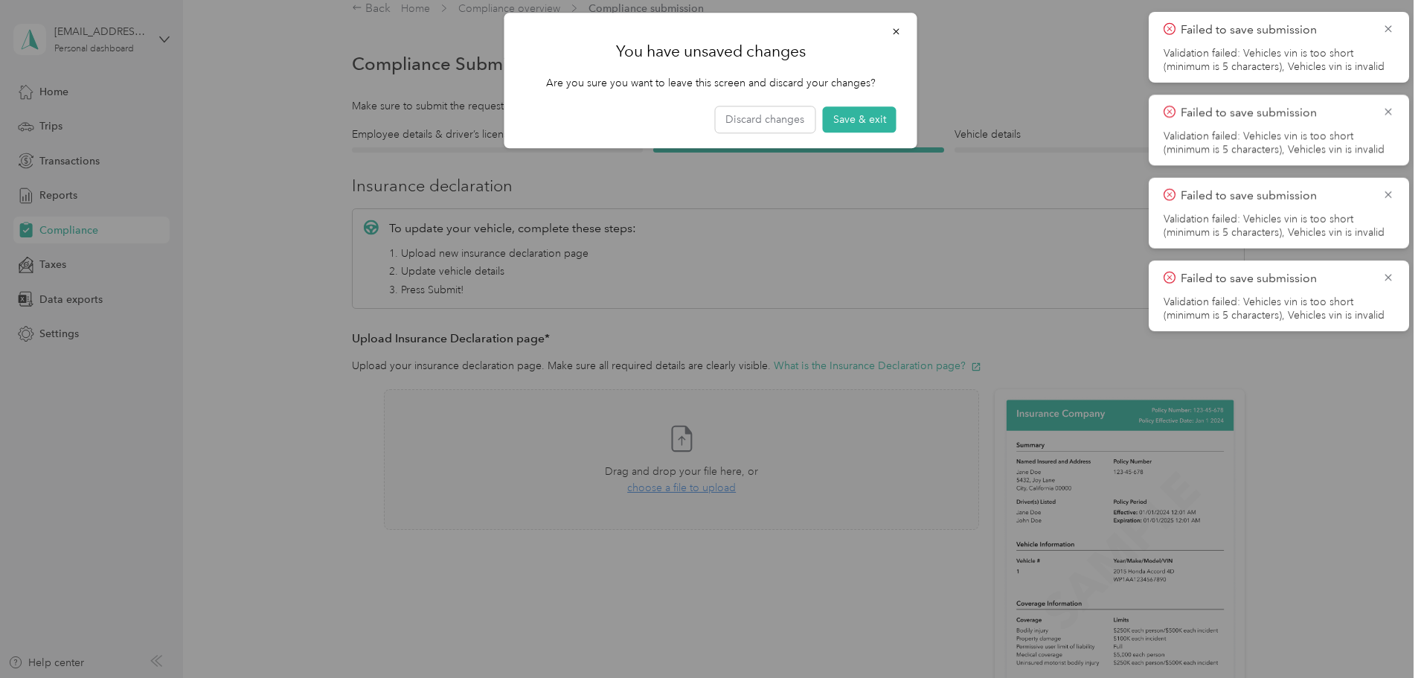
click at [1395, 31] on div "Failed to save submission Validation failed: Vehicles vin is too short (minimum…" at bounding box center [1279, 47] width 260 height 71
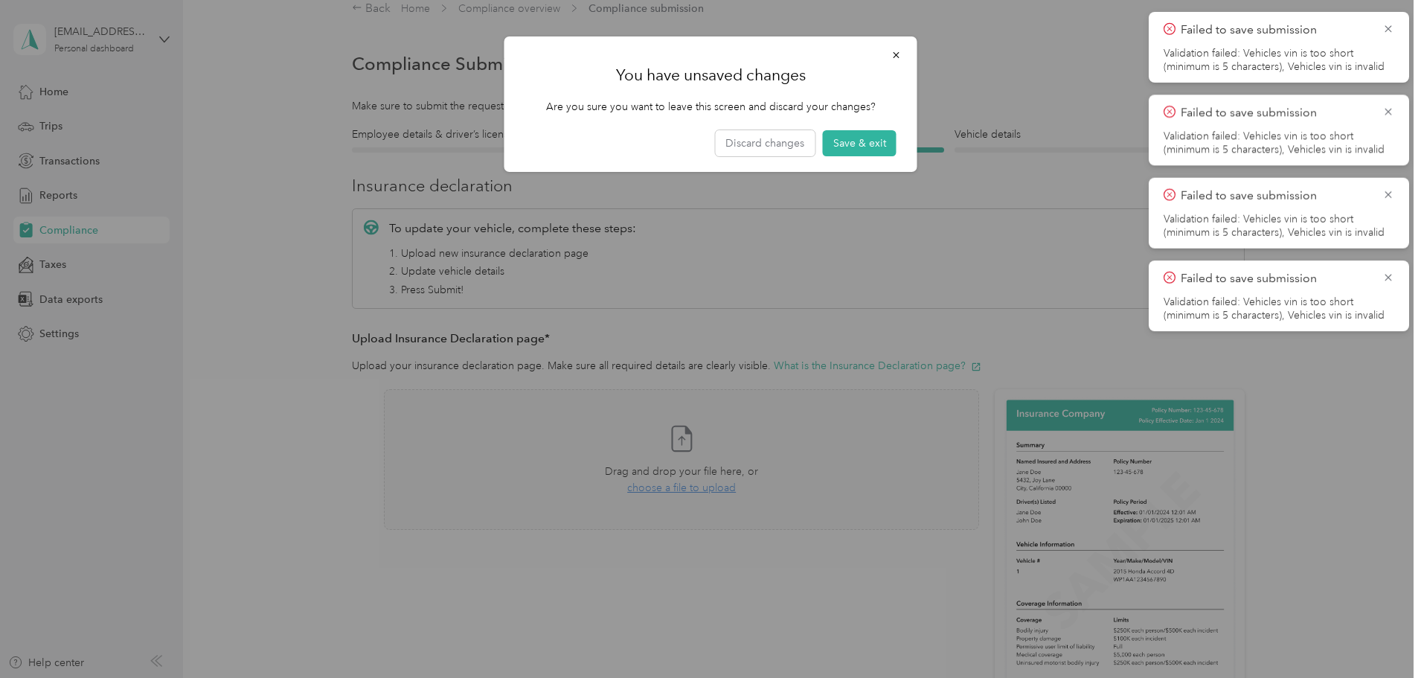
click at [1395, 31] on div "Failed to save submission Validation failed: Vehicles vin is too short (minimum…" at bounding box center [1279, 47] width 260 height 71
click at [900, 50] on icon "button" at bounding box center [896, 55] width 10 height 10
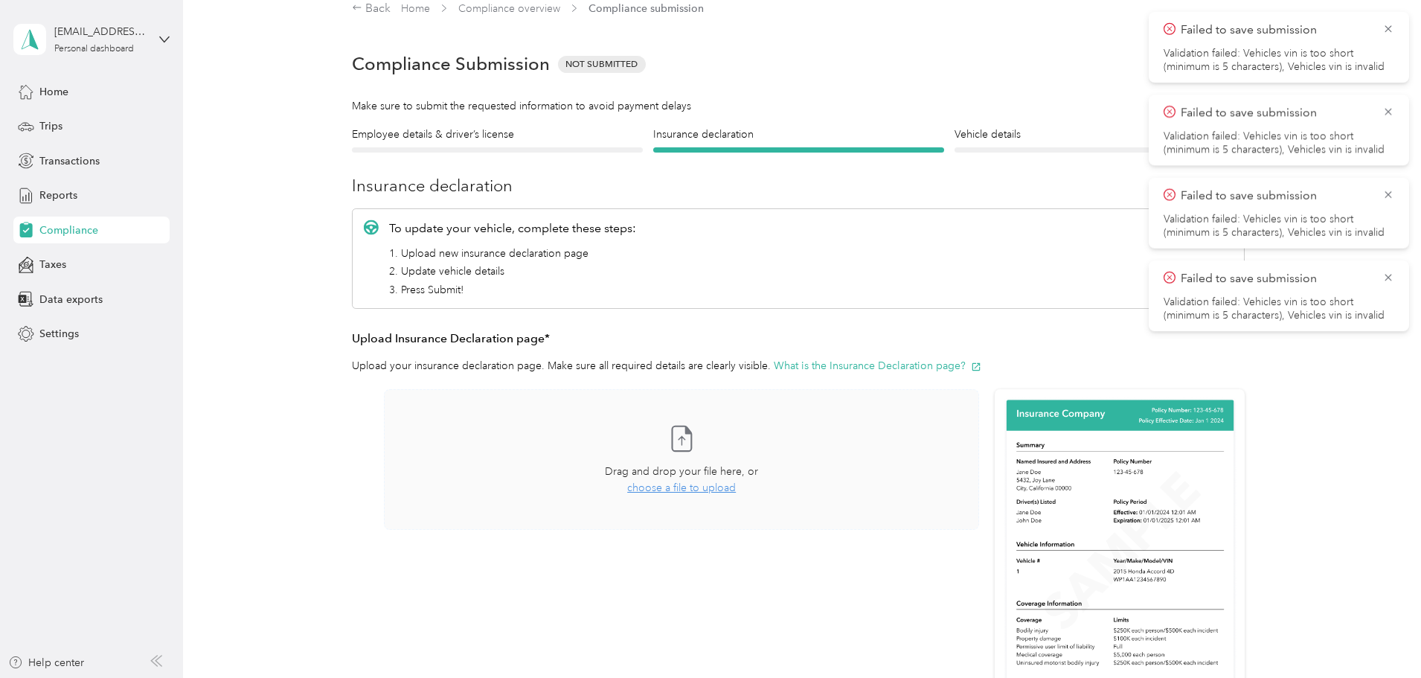
drag, startPoint x: 949, startPoint y: 339, endPoint x: 964, endPoint y: 401, distance: 64.1
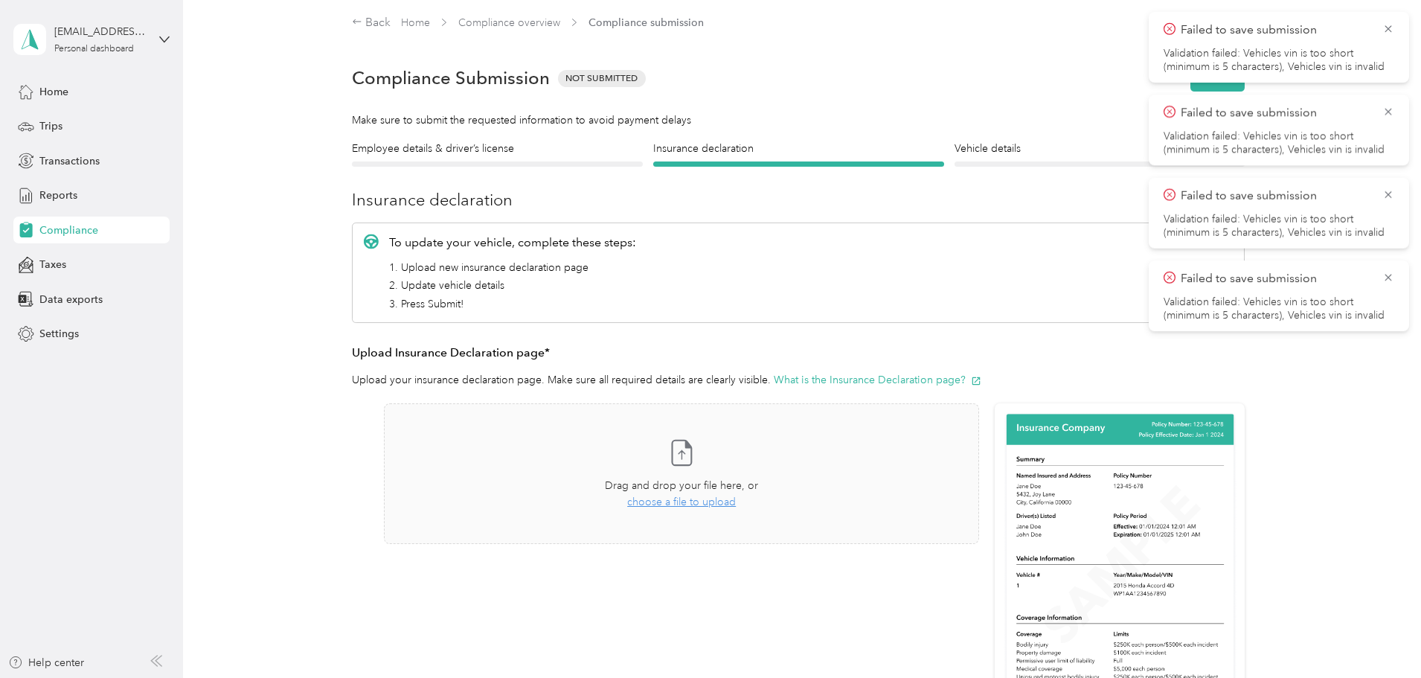
scroll to position [0, 0]
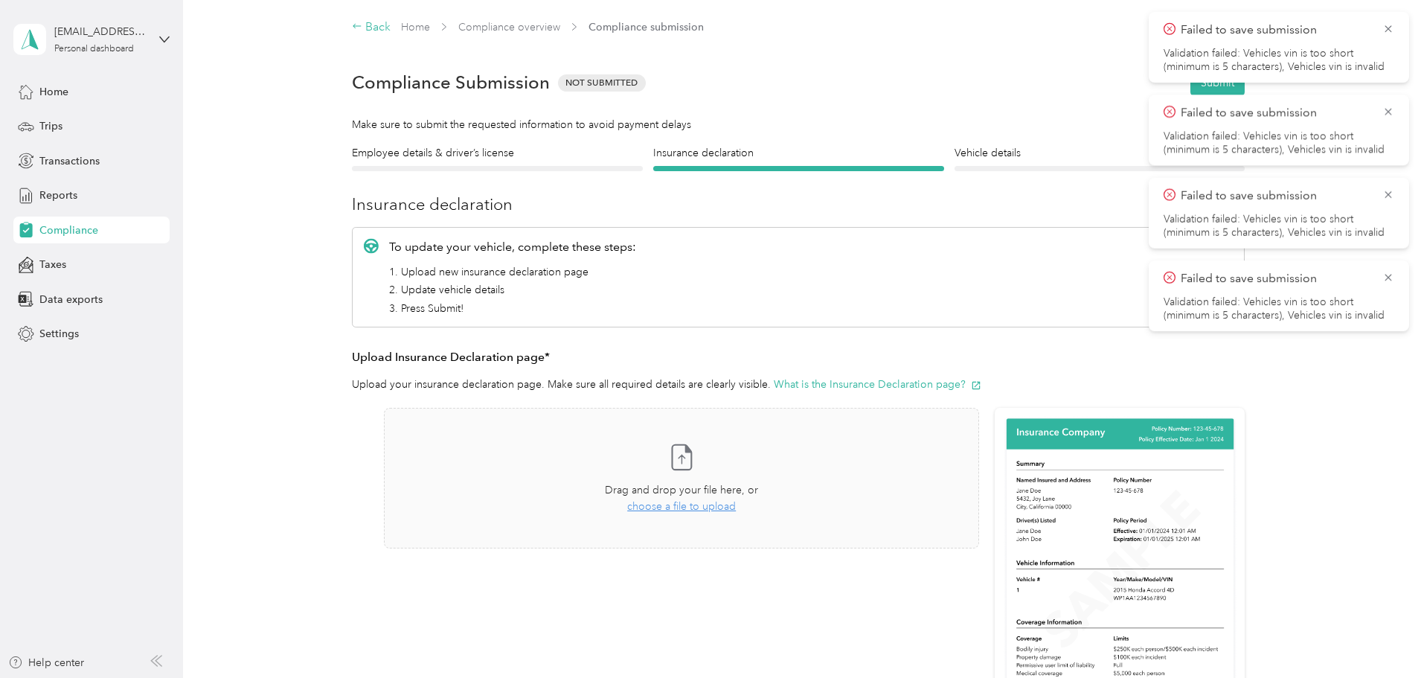
click at [366, 23] on div "Back" at bounding box center [371, 28] width 39 height 18
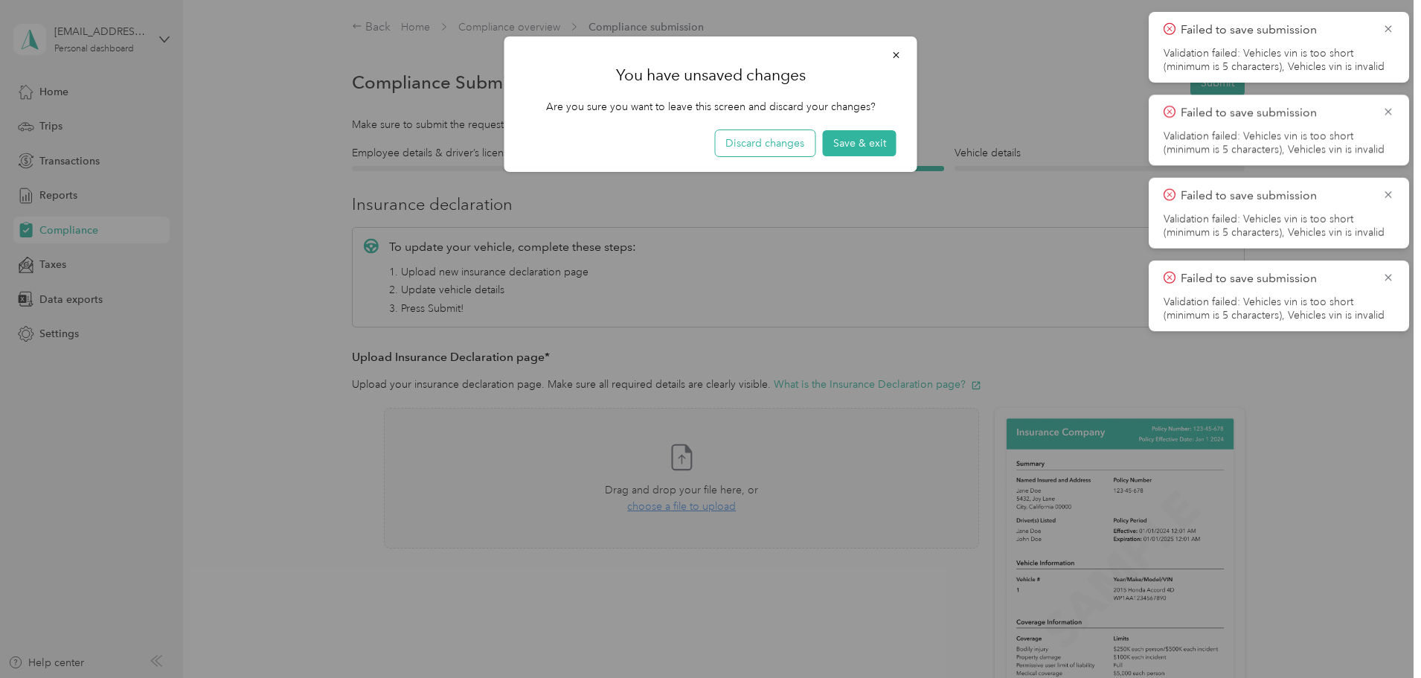
click at [763, 149] on button "Discard changes" at bounding box center [765, 143] width 100 height 26
click at [897, 54] on icon "button" at bounding box center [896, 55] width 6 height 6
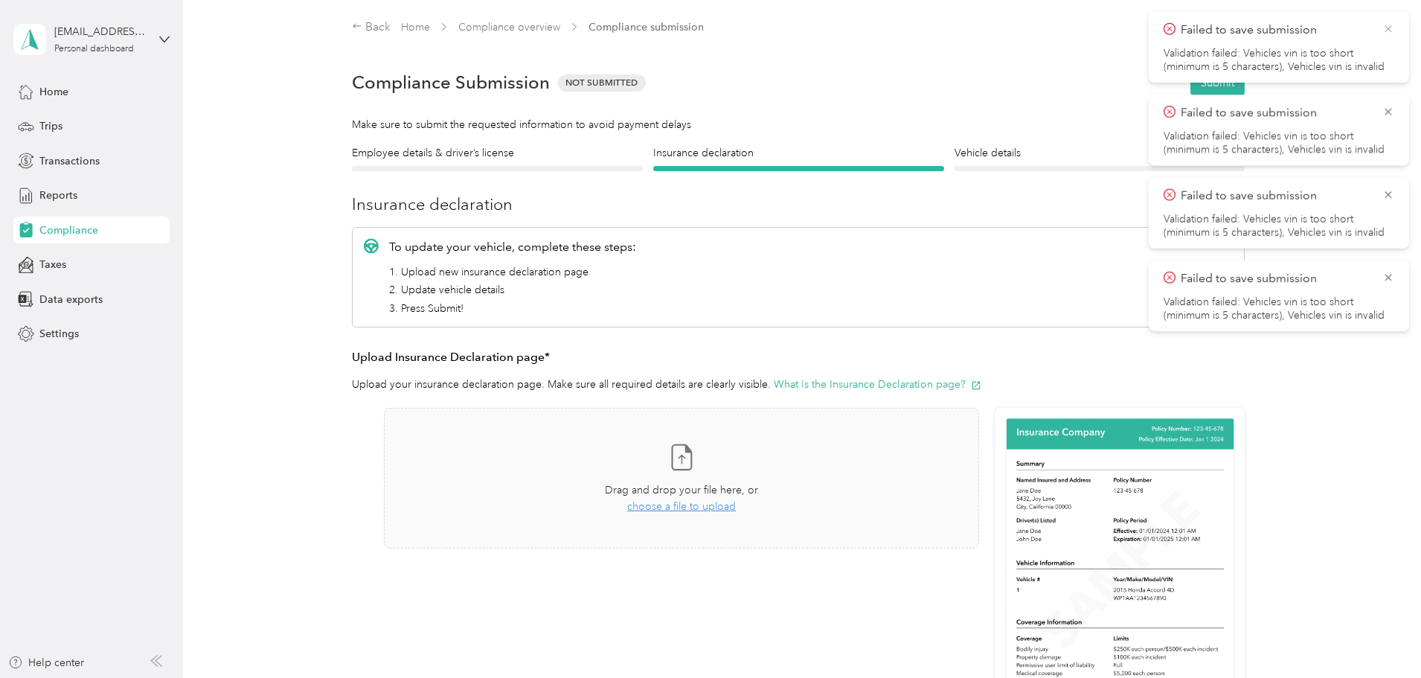
click at [1390, 32] on icon at bounding box center [1388, 28] width 12 height 13
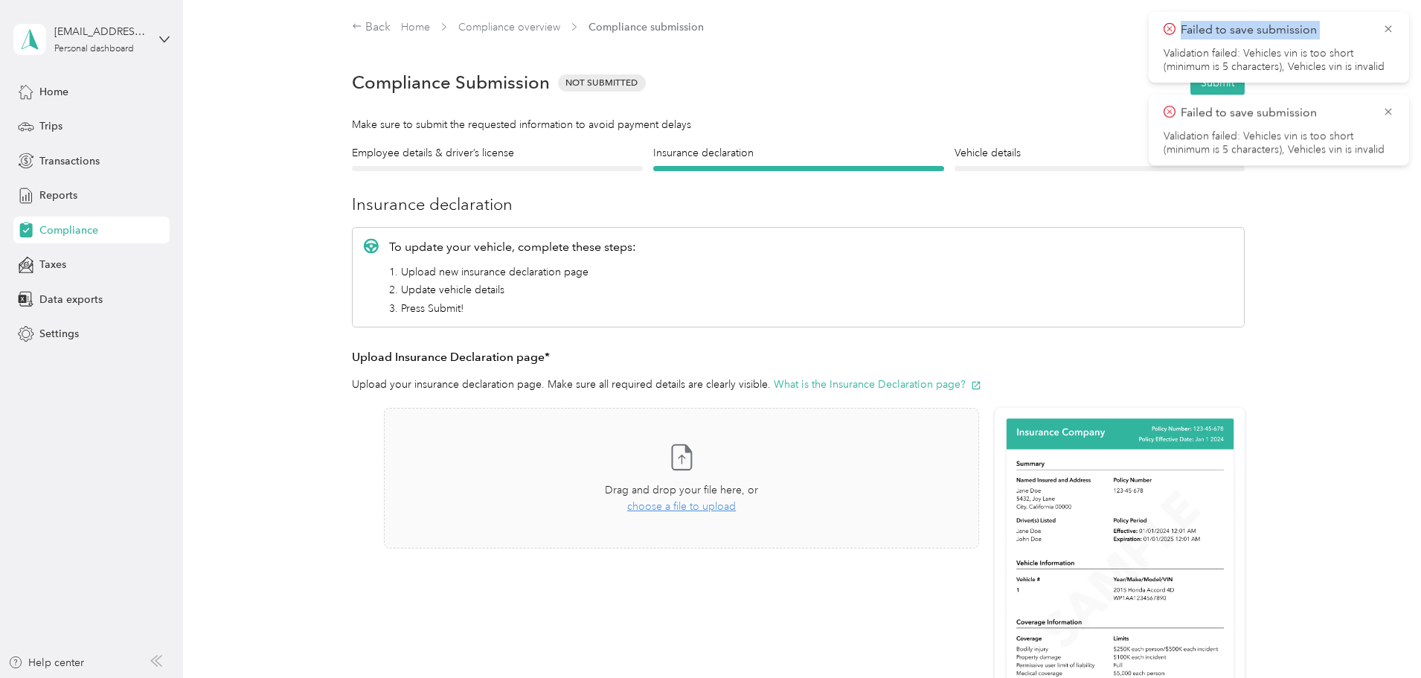
click at [1390, 32] on icon at bounding box center [1388, 28] width 12 height 13
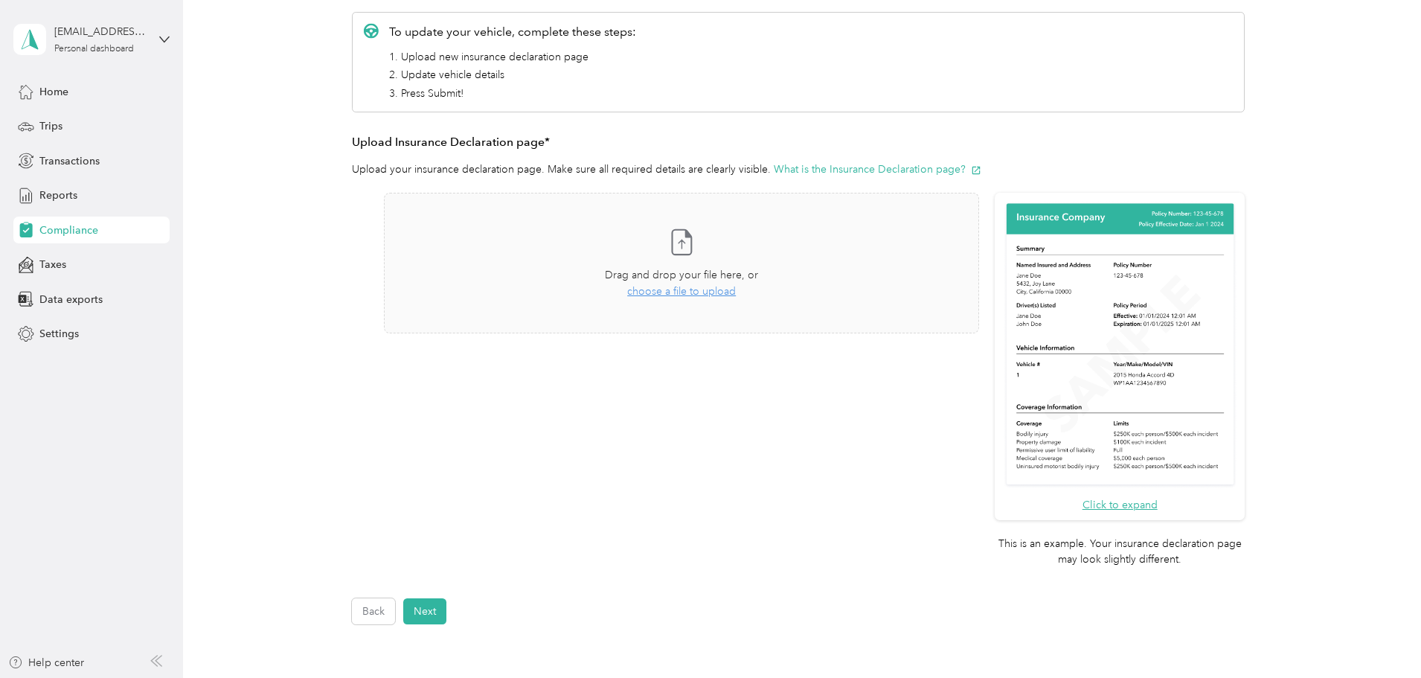
scroll to position [378, 0]
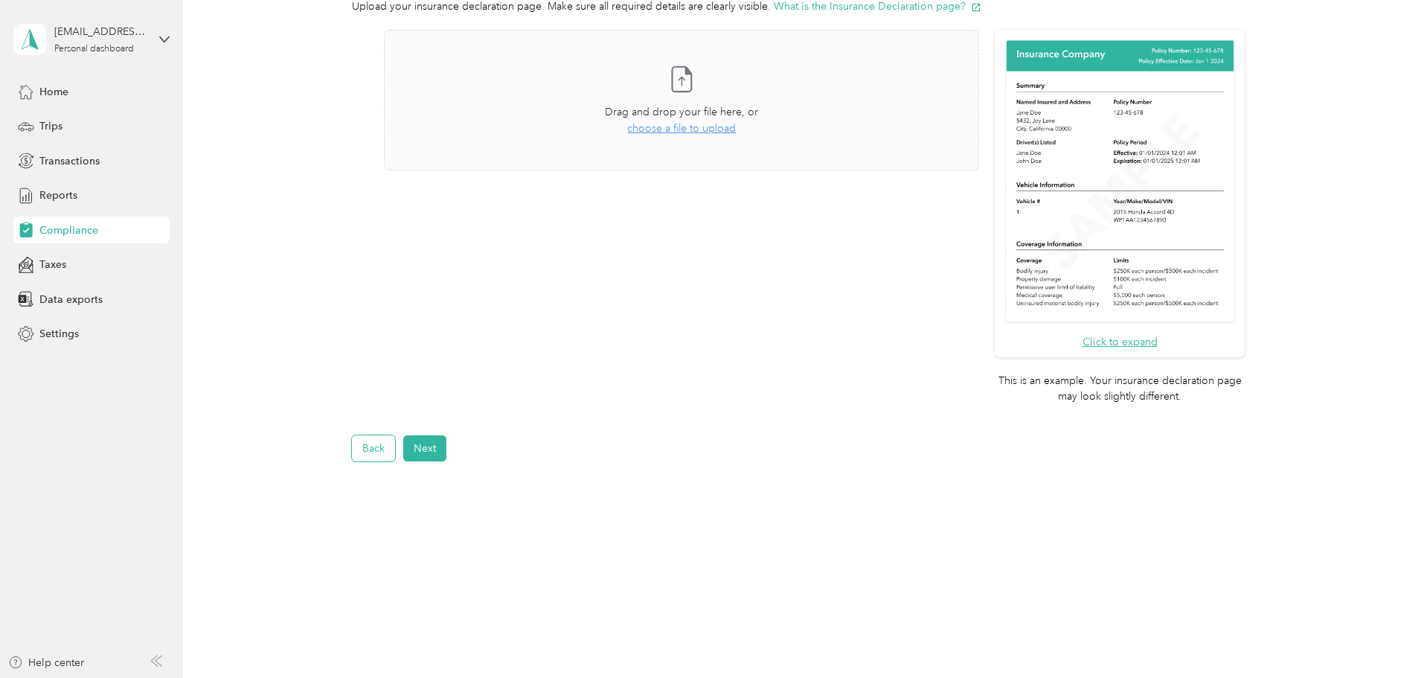
click at [356, 455] on div "Back Home Compliance overview Compliance submission Compliance Submission Not S…" at bounding box center [798, 113] width 1231 height 983
click at [356, 455] on button "Back" at bounding box center [373, 448] width 43 height 26
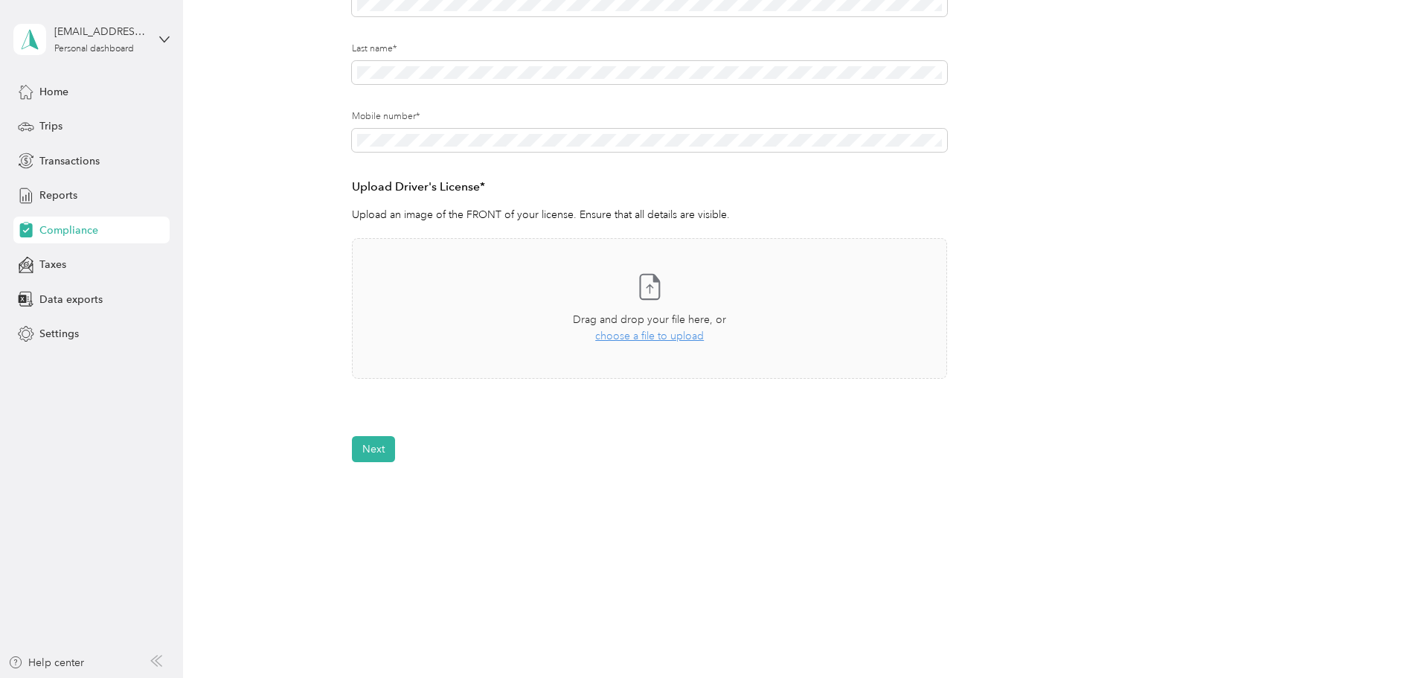
scroll to position [252, 0]
click at [37, 73] on div "[EMAIL_ADDRESS][DOMAIN_NAME] Personal dashboard Home Trips Transactions Reports…" at bounding box center [91, 173] width 156 height 347
click at [39, 91] on span "Home" at bounding box center [53, 92] width 29 height 16
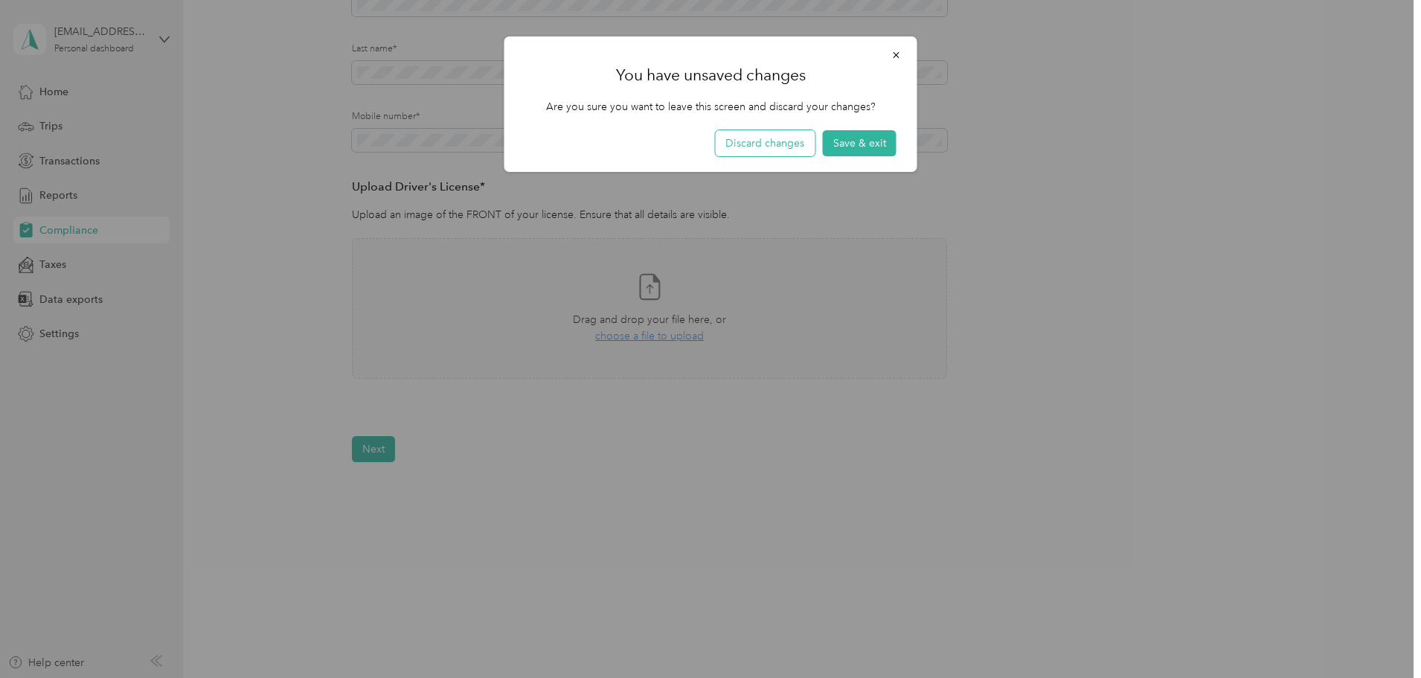
click at [774, 137] on button "Discard changes" at bounding box center [765, 143] width 100 height 26
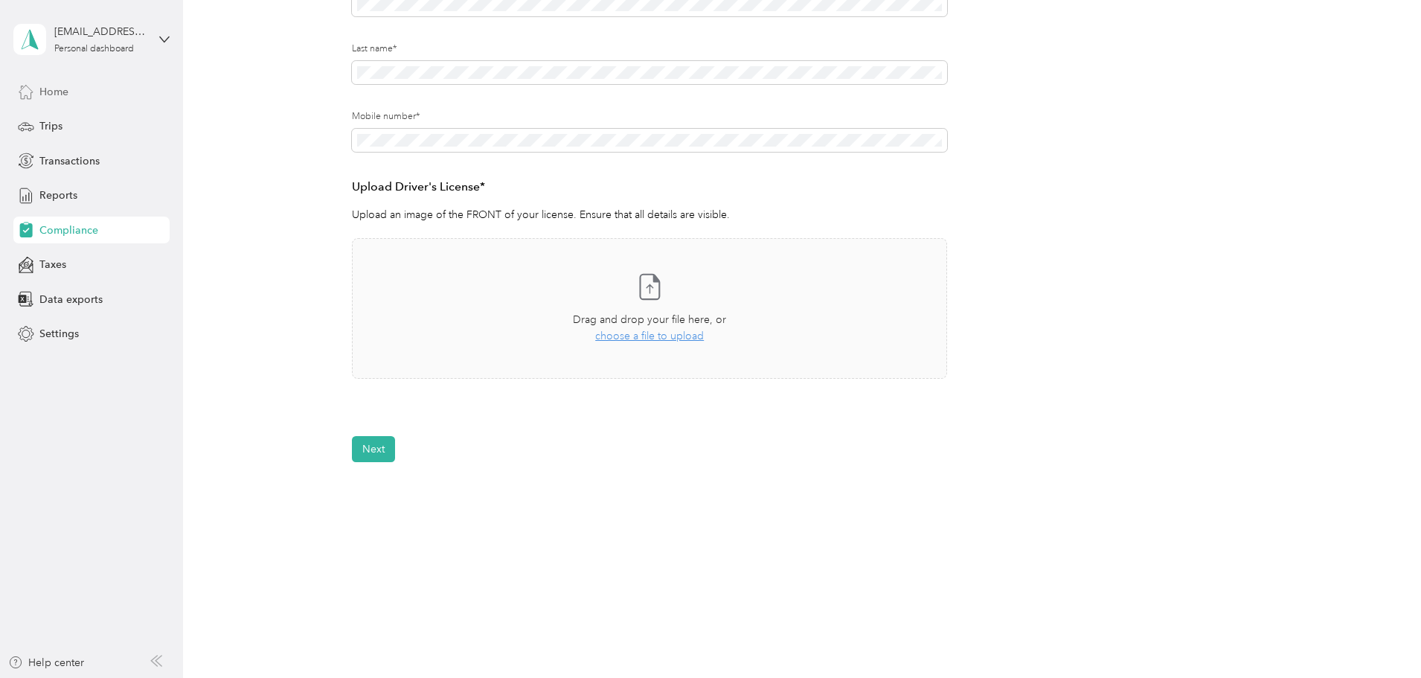
click at [65, 94] on span "Home" at bounding box center [53, 92] width 29 height 16
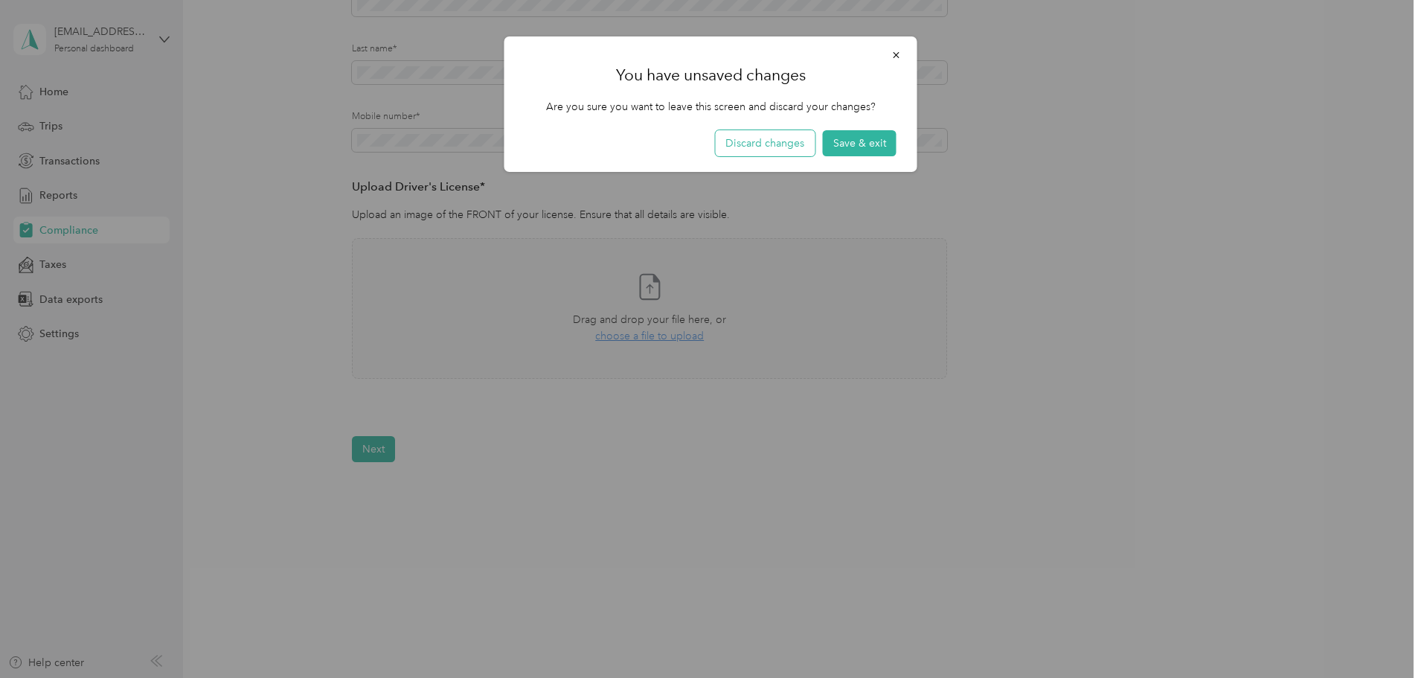
click at [783, 133] on button "Discard changes" at bounding box center [765, 143] width 100 height 26
